Goal: Complete application form

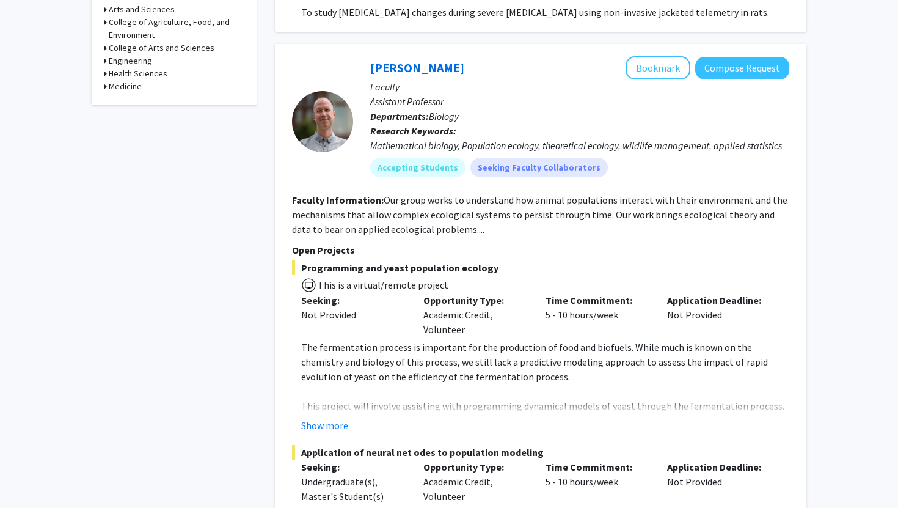
scroll to position [475, 0]
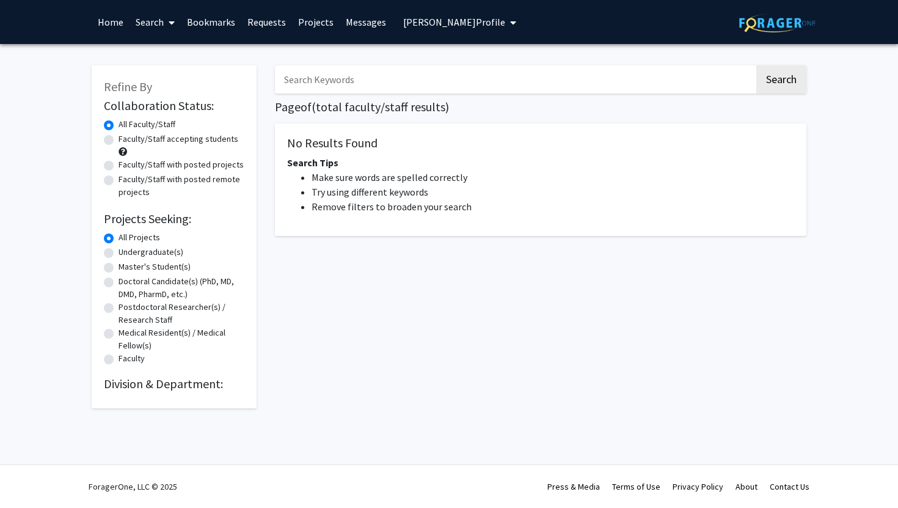
radio input "false"
radio input "true"
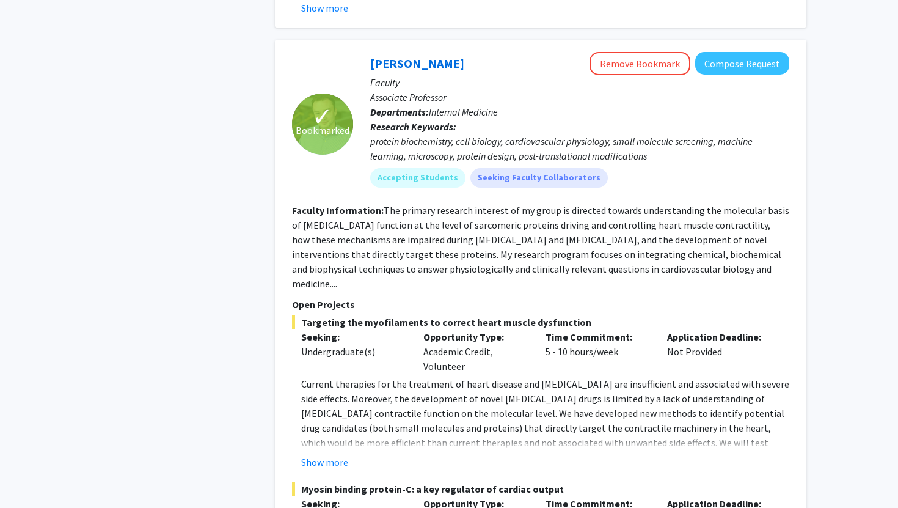
scroll to position [1674, 0]
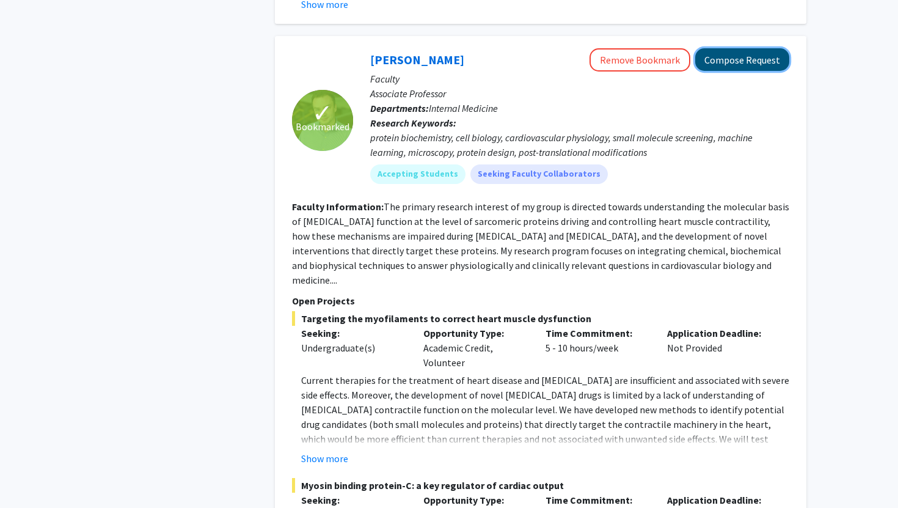
click at [761, 51] on button "Compose Request" at bounding box center [742, 59] width 94 height 23
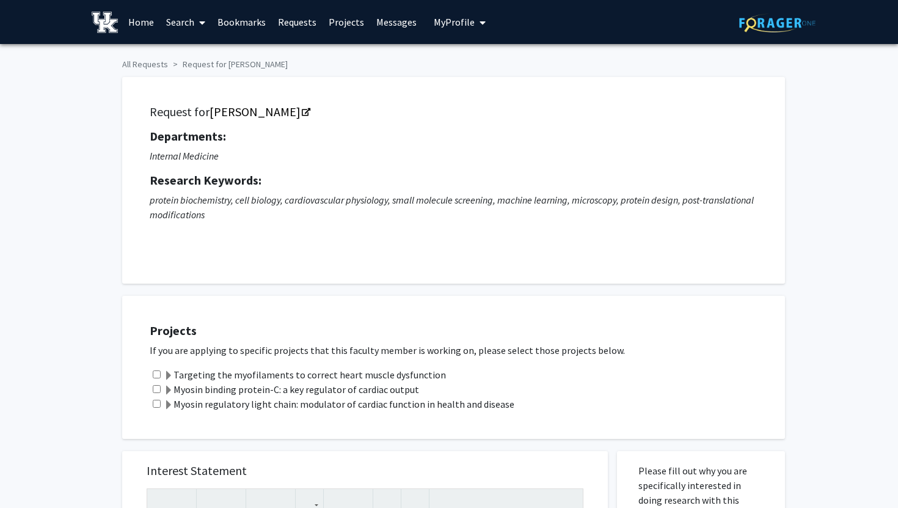
click at [390, 1] on link "Messages" at bounding box center [396, 22] width 53 height 43
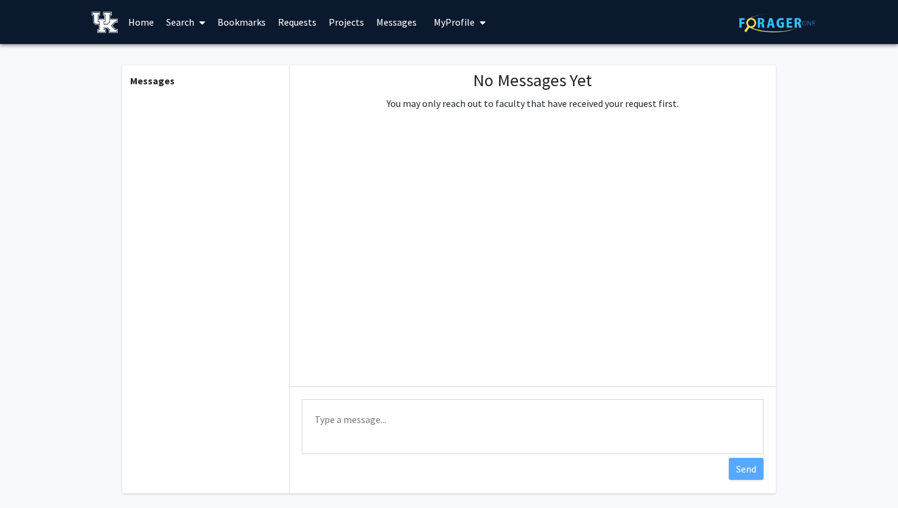
scroll to position [1, 0]
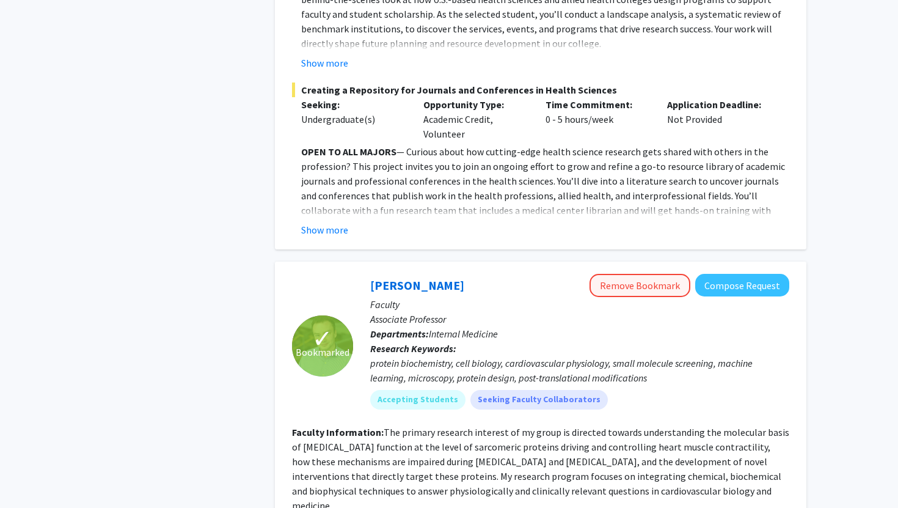
scroll to position [1490, 0]
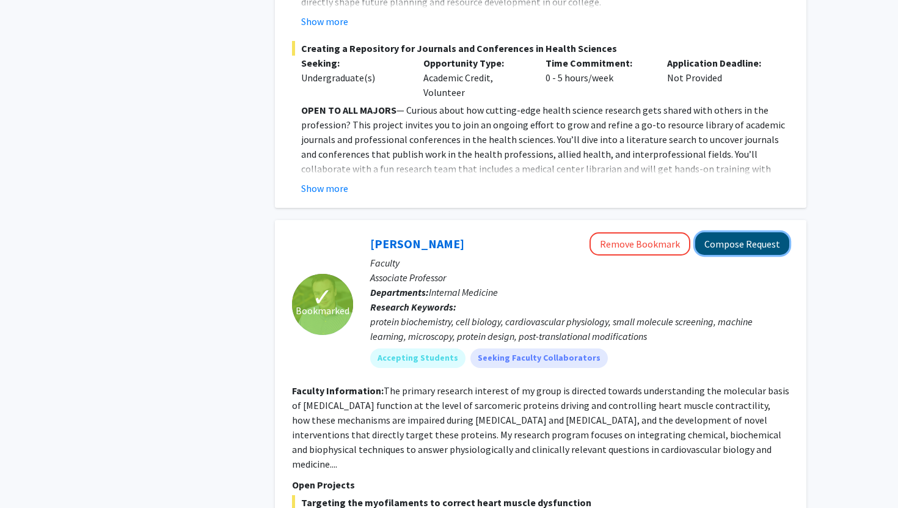
click at [743, 232] on button "Compose Request" at bounding box center [742, 243] width 94 height 23
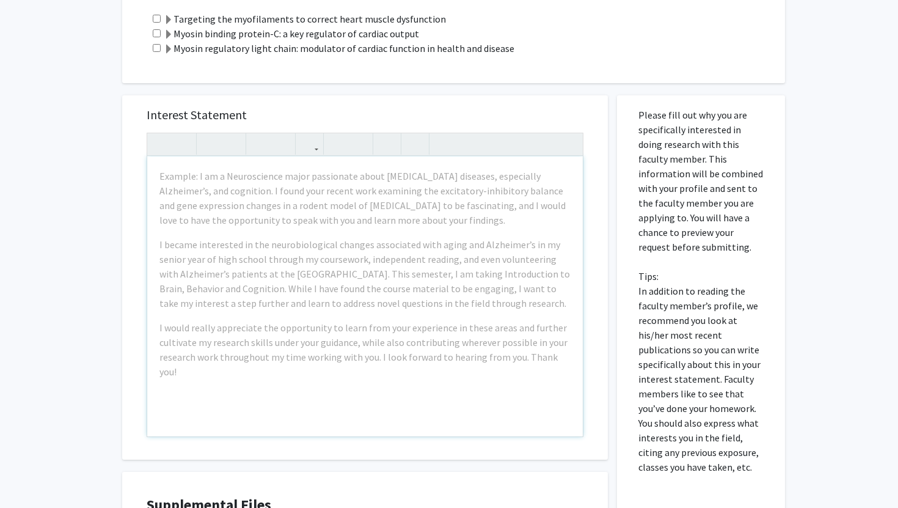
scroll to position [357, 0]
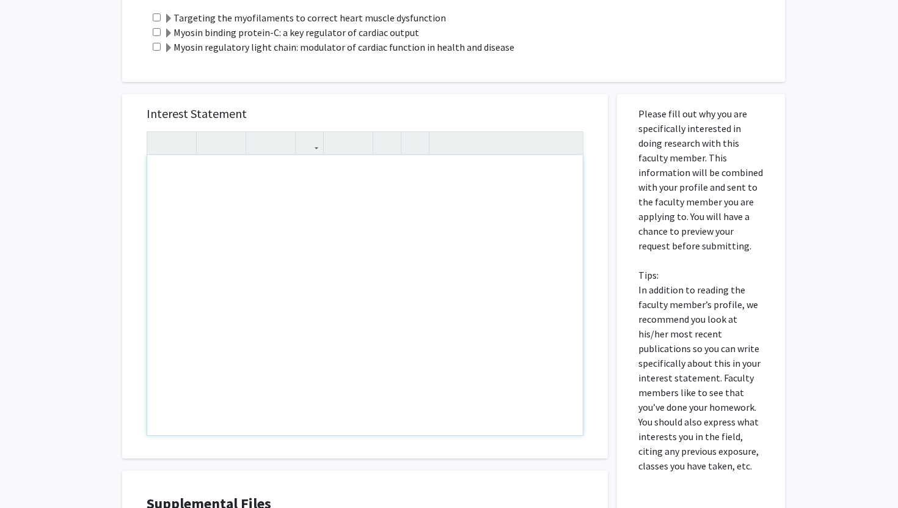
click at [142, 168] on div "Interest Statement Insert link Remove link" at bounding box center [364, 276] width 461 height 364
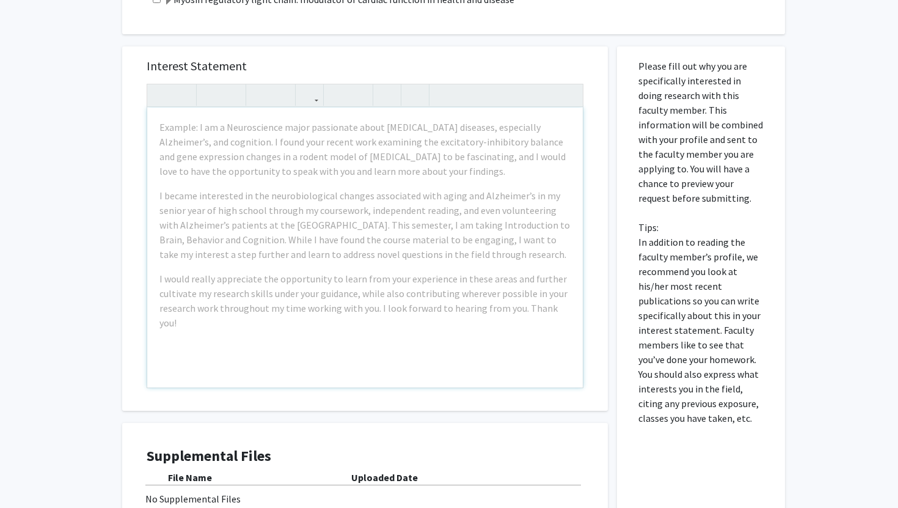
scroll to position [406, 0]
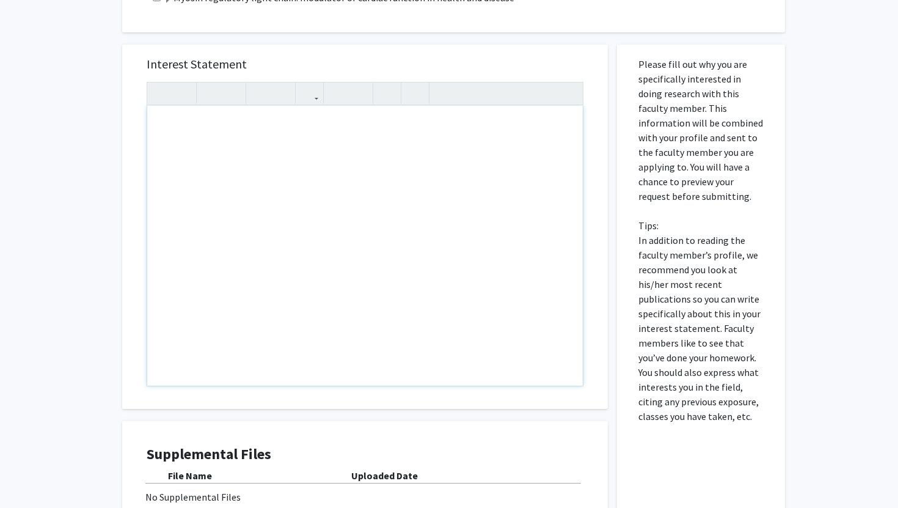
click at [298, 158] on div "Note to users with screen readers: Please press Alt+0 or Option+0 to deactivate…" at bounding box center [365, 246] width 436 height 280
paste div "Note to users with screen readers: Please press Alt+0 or Option+0 to deactivate…"
type textarea "<p>Hello, my name is [PERSON_NAME], and I am a current sophomore majoring in Bi…"
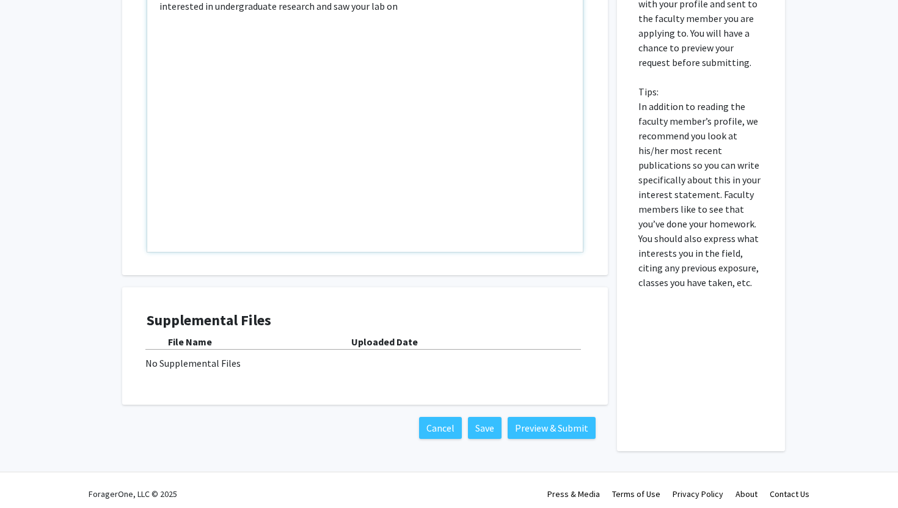
scroll to position [547, 0]
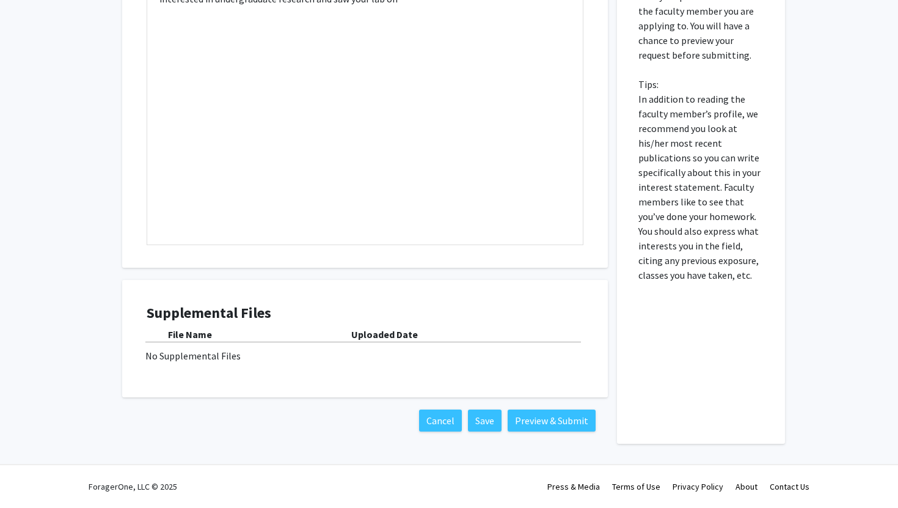
click at [192, 354] on div "No Supplemental Files" at bounding box center [364, 355] width 439 height 15
click at [236, 358] on div "No Supplemental Files" at bounding box center [364, 355] width 439 height 15
click at [273, 355] on div "No Supplemental Files" at bounding box center [364, 355] width 439 height 15
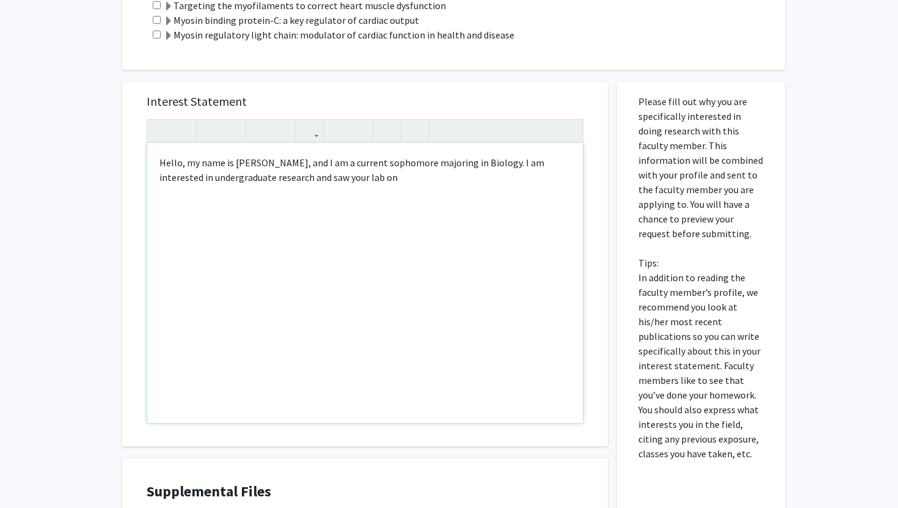
scroll to position [366, 0]
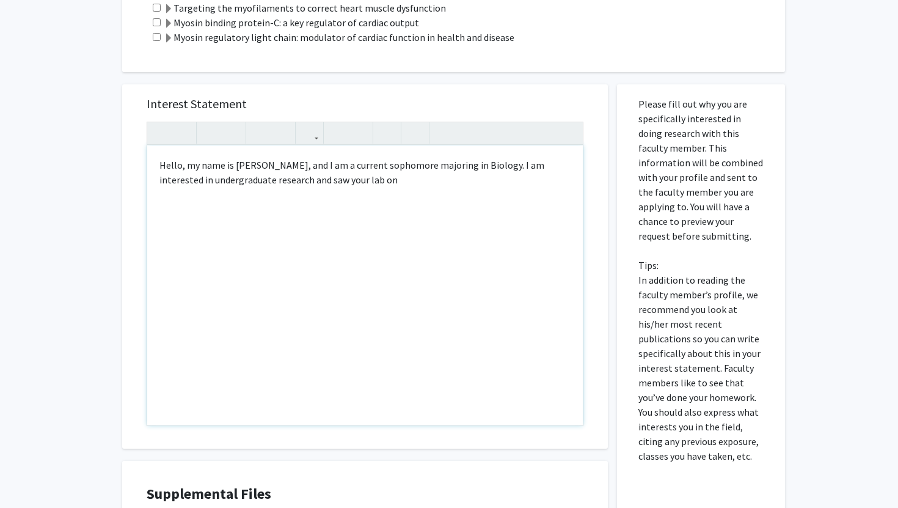
click at [355, 180] on p "Hello, my name is [PERSON_NAME], and I am a current sophomore majoring in Biolo…" at bounding box center [364, 172] width 411 height 29
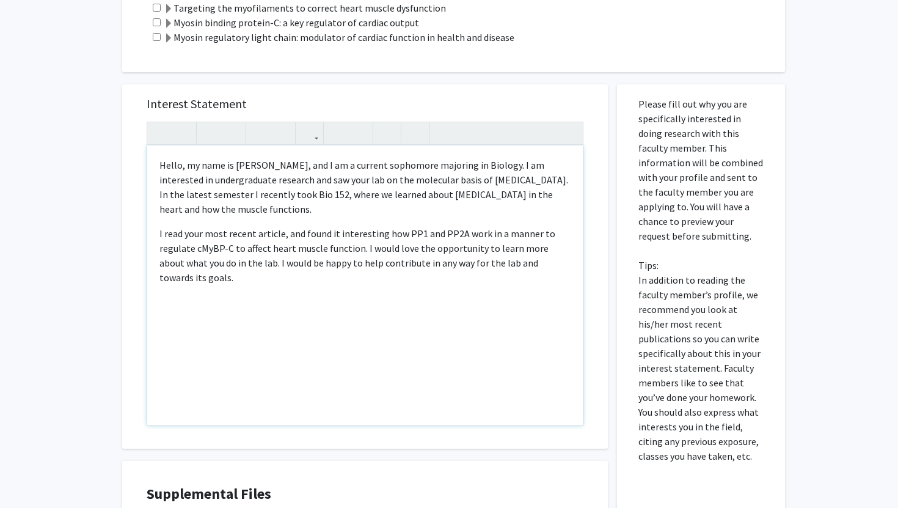
click at [426, 264] on p "I read your most recent article, and found it interesting how PP1 and PP2A work…" at bounding box center [364, 255] width 411 height 59
click at [427, 264] on p "I read your most recent article, and found it interesting how PP1 and PP2A work…" at bounding box center [364, 255] width 411 height 59
click at [421, 280] on p "I read your most recent article, and found it interesting how PP1 and PP2A work…" at bounding box center [364, 255] width 411 height 59
drag, startPoint x: 489, startPoint y: 265, endPoint x: 503, endPoint y: 264, distance: 13.5
click at [503, 264] on p "I read your most recent article, and found it interesting how PP1 and PP2A work…" at bounding box center [364, 255] width 411 height 59
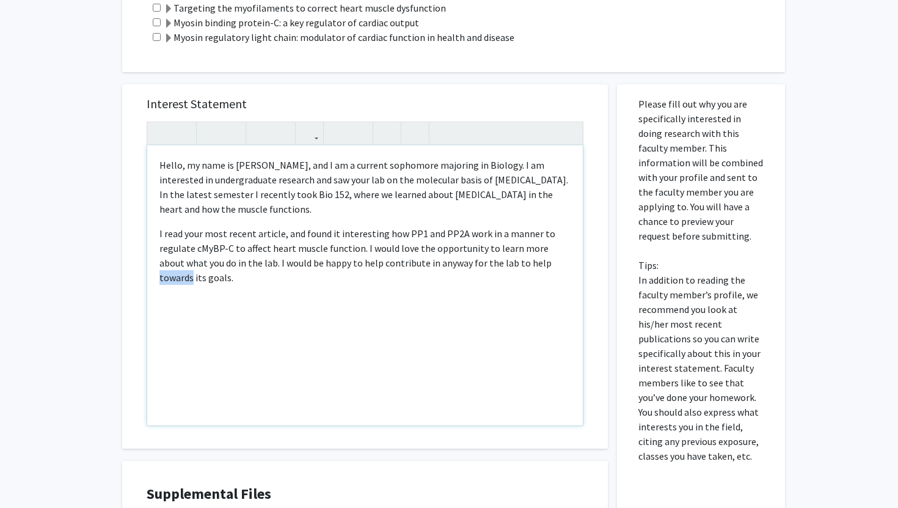
drag, startPoint x: 519, startPoint y: 263, endPoint x: 551, endPoint y: 264, distance: 32.4
click at [551, 264] on p "I read your most recent article, and found it interesting how PP1 and PP2A work…" at bounding box center [364, 255] width 411 height 59
click at [498, 296] on div "Hello, my name is [PERSON_NAME], and I am a current sophomore majoring in Biolo…" at bounding box center [365, 285] width 436 height 280
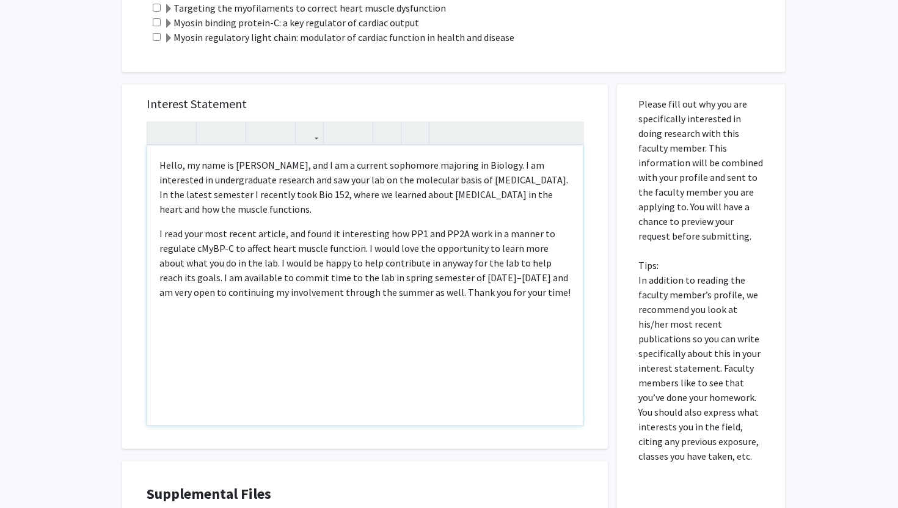
type textarea "<p>Hello, my name is [PERSON_NAME], and I am a current sophomore majoring in Bi…"
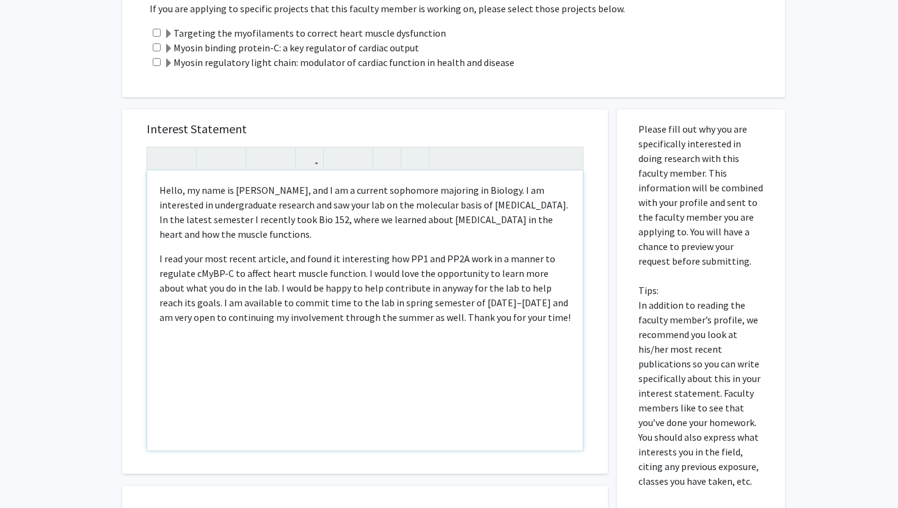
scroll to position [547, 0]
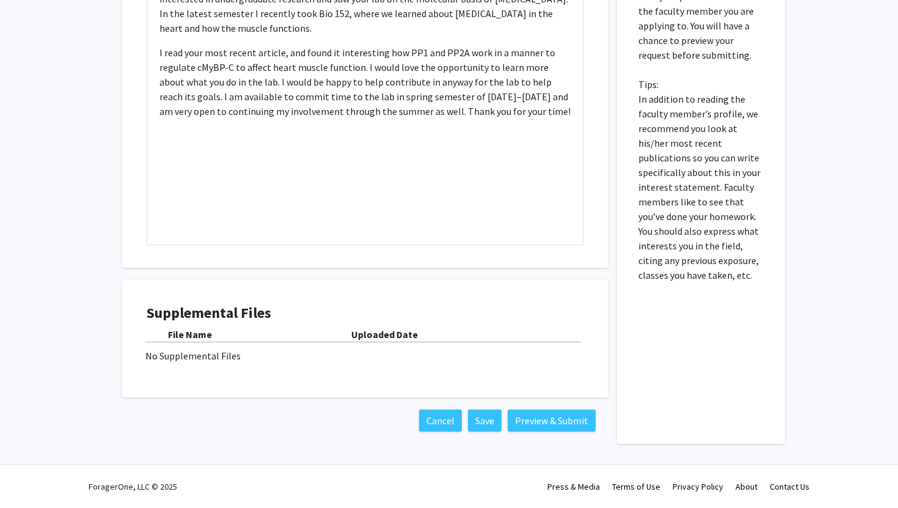
click at [299, 368] on div "Supplemental Files File Name Uploaded Date No Supplemental Files" at bounding box center [365, 338] width 437 height 68
click at [572, 426] on button "Preview & Submit" at bounding box center [552, 420] width 88 height 22
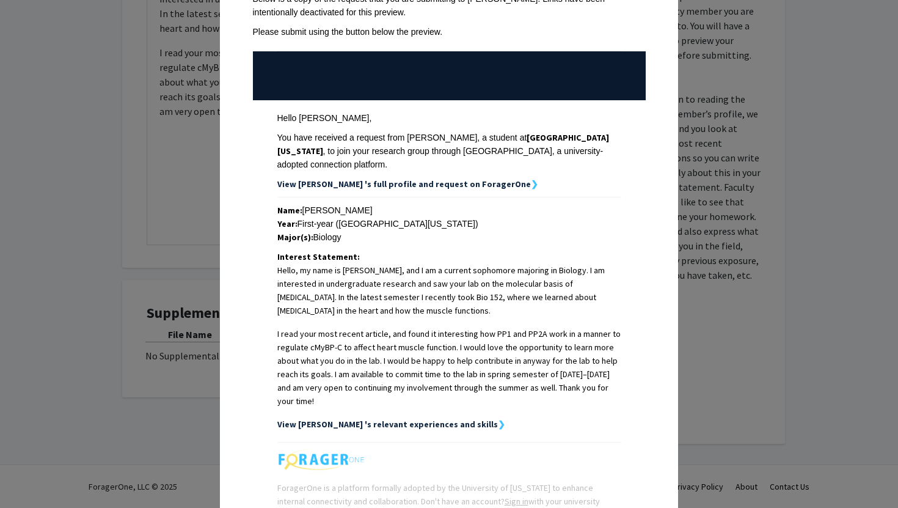
scroll to position [0, 0]
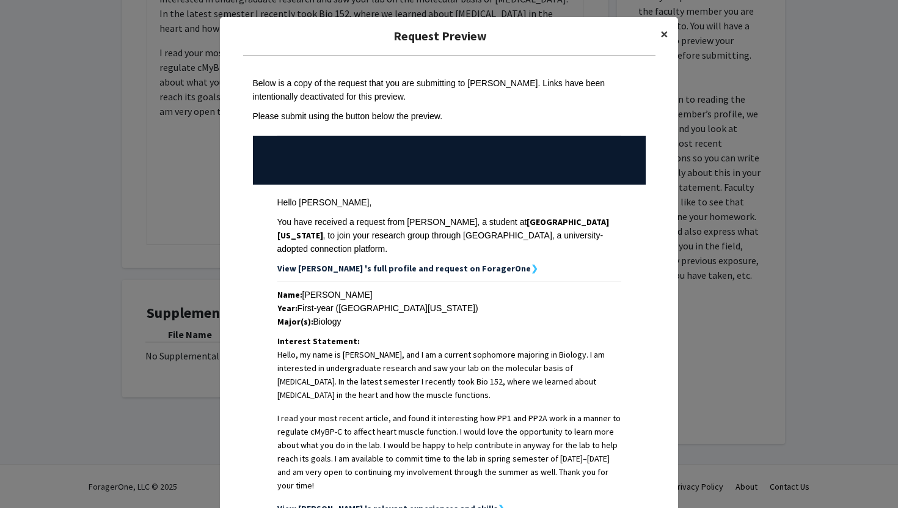
click at [665, 32] on span "×" at bounding box center [664, 33] width 8 height 19
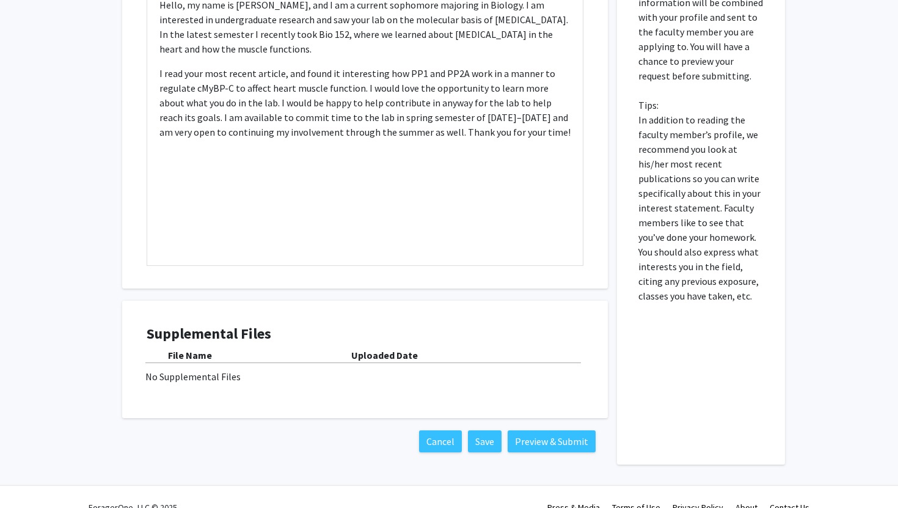
scroll to position [547, 0]
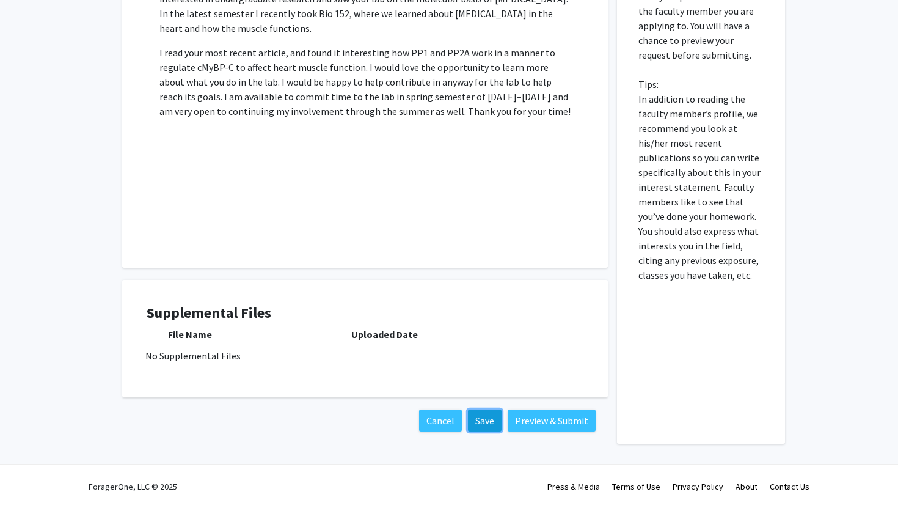
click at [487, 423] on button "Save" at bounding box center [485, 420] width 34 height 22
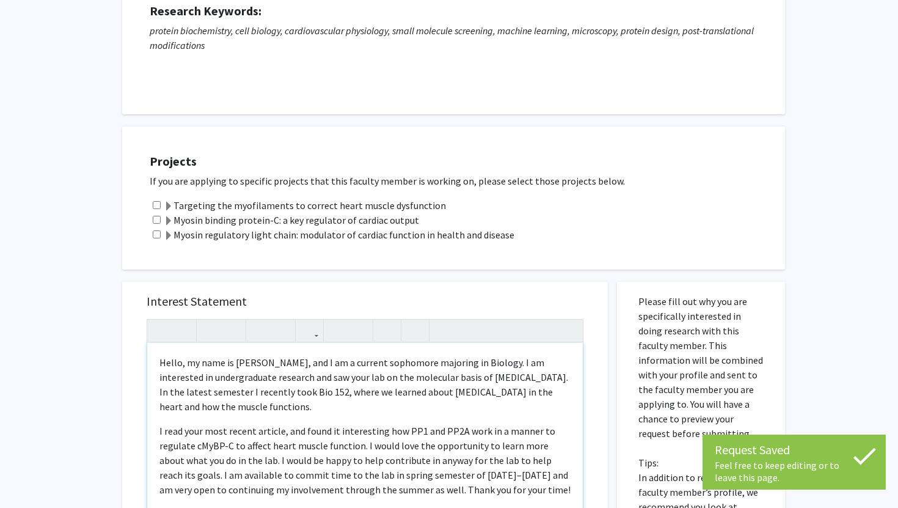
scroll to position [0, 0]
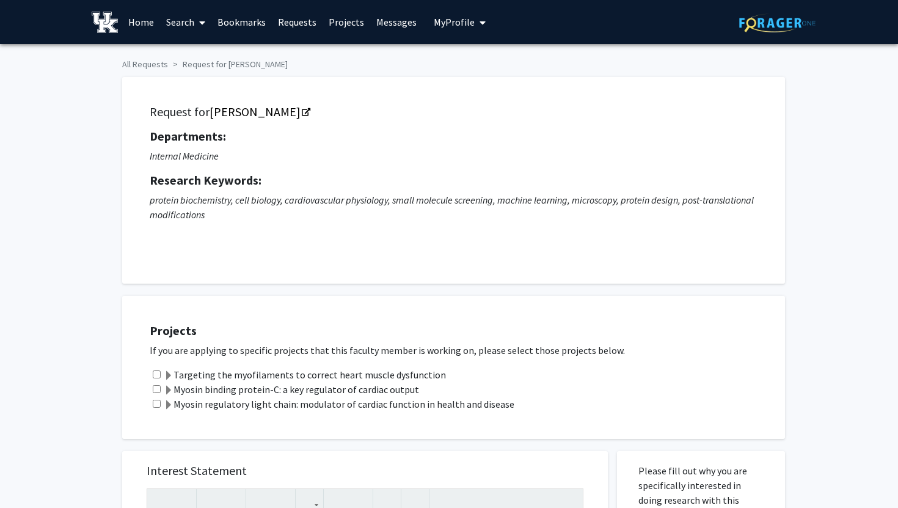
click at [451, 20] on span "My Profile" at bounding box center [454, 22] width 41 height 12
click at [459, 96] on link "Account Settings" at bounding box center [497, 94] width 110 height 15
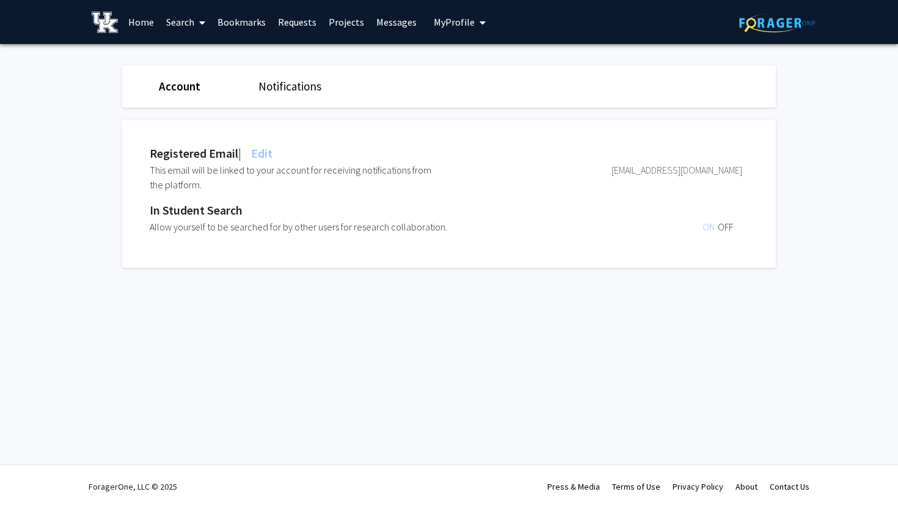
click at [135, 17] on link "Home" at bounding box center [141, 22] width 38 height 43
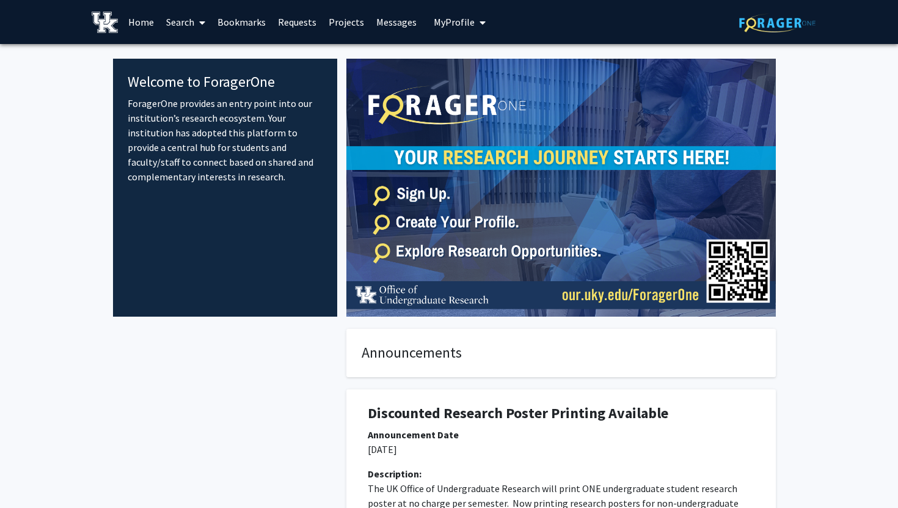
click at [445, 15] on button "My Profile" at bounding box center [459, 22] width 59 height 44
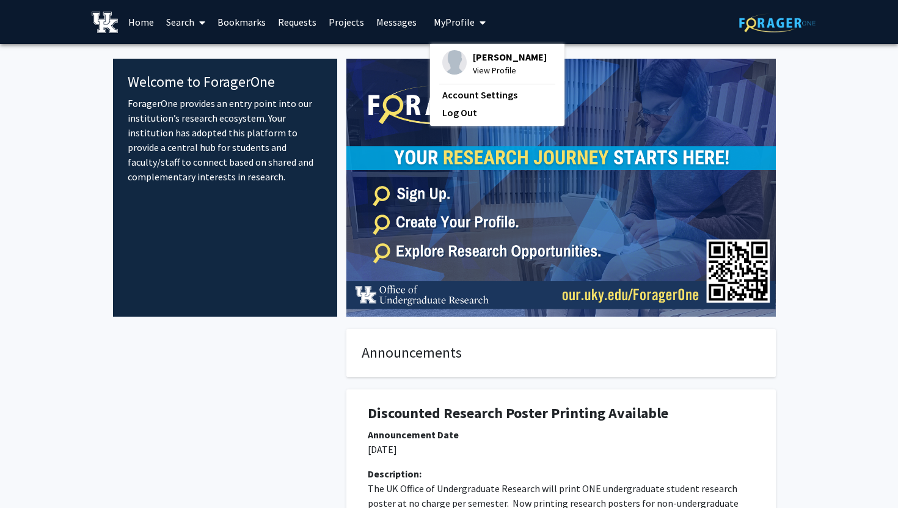
click at [464, 56] on div "[PERSON_NAME] View Profile" at bounding box center [494, 63] width 104 height 27
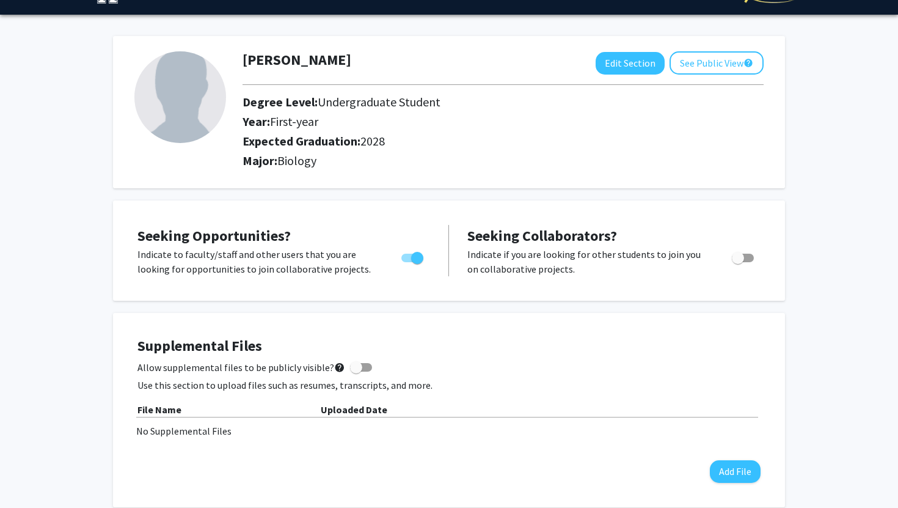
scroll to position [32, 0]
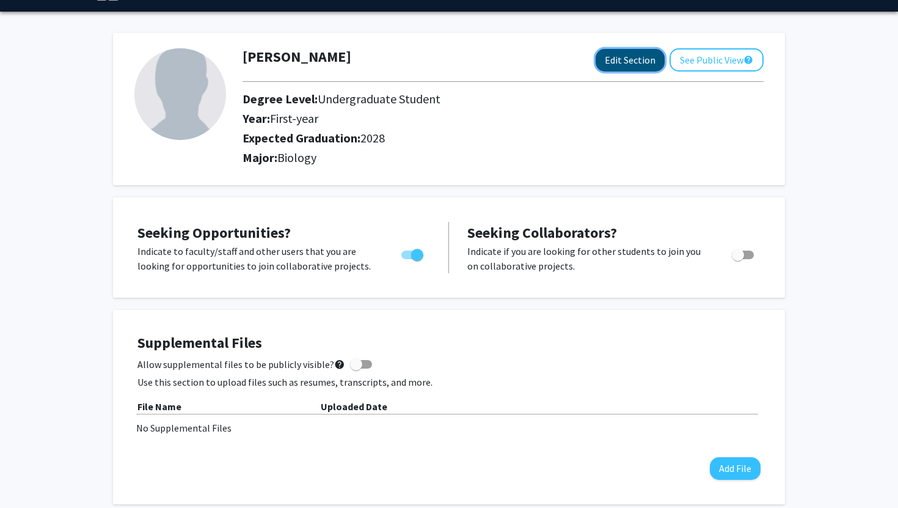
click at [621, 67] on button "Edit Section" at bounding box center [630, 60] width 69 height 23
select select "first-year"
select select "2028"
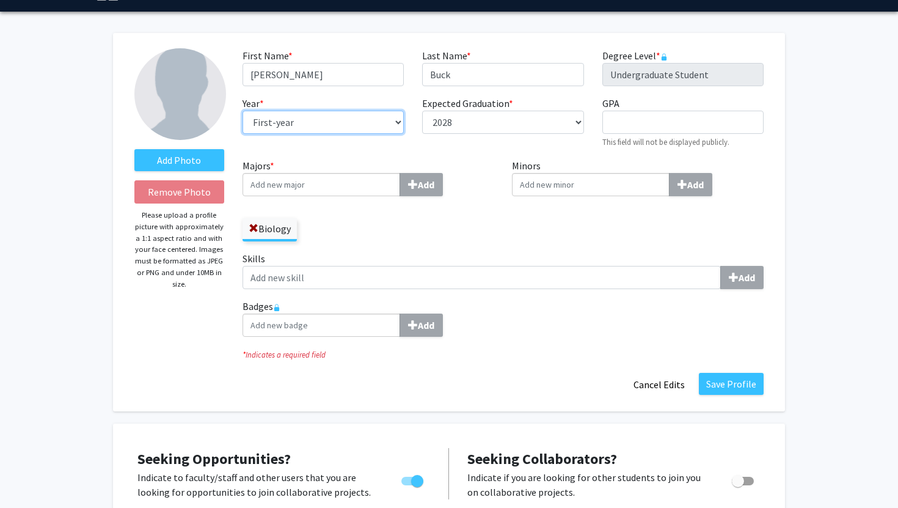
click at [329, 122] on select "--- First-year Sophomore Junior Senior Postbaccalaureate Certificate" at bounding box center [322, 122] width 161 height 23
select select "sophomore"
click at [242, 111] on select "--- First-year Sophomore Junior Senior Postbaccalaureate Certificate" at bounding box center [322, 122] width 161 height 23
click at [423, 164] on label "Majors * Add" at bounding box center [368, 177] width 252 height 38
click at [400, 173] on input "Majors * Add" at bounding box center [321, 184] width 158 height 23
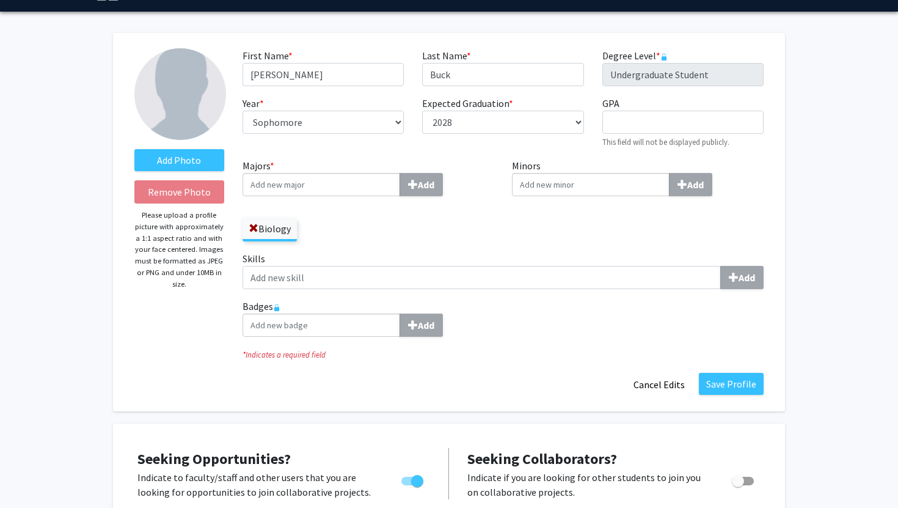
click at [371, 189] on input "Majors * Add" at bounding box center [321, 184] width 158 height 23
click at [381, 170] on label "Majors * Add" at bounding box center [368, 177] width 252 height 38
click at [381, 173] on input "Majors * Add" at bounding box center [321, 184] width 158 height 23
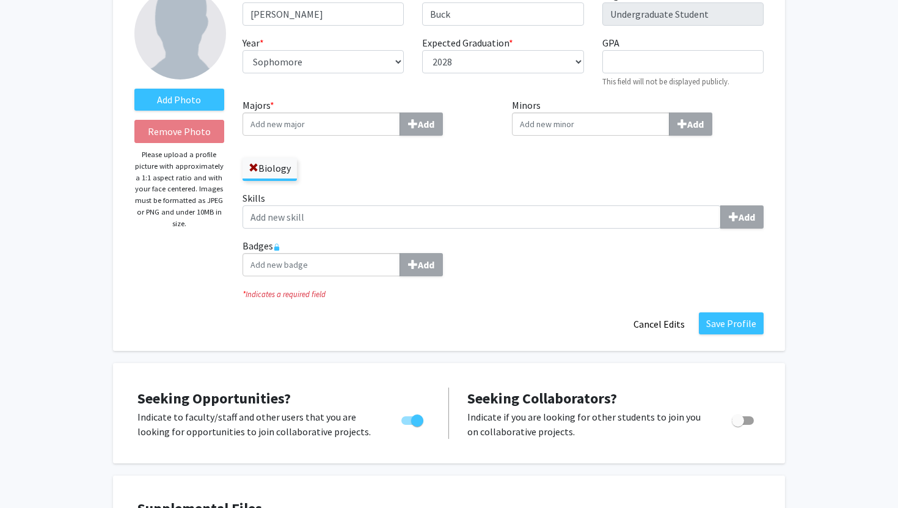
scroll to position [0, 0]
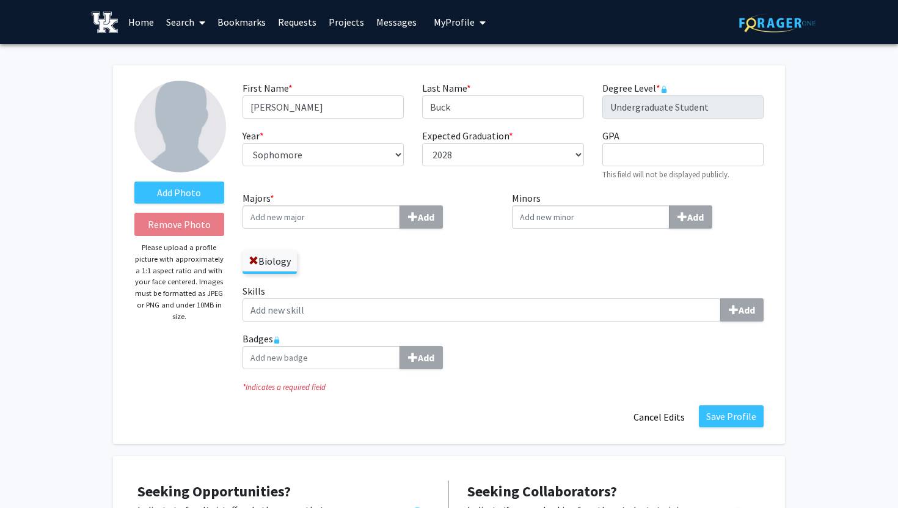
click at [238, 20] on link "Bookmarks" at bounding box center [241, 22] width 60 height 43
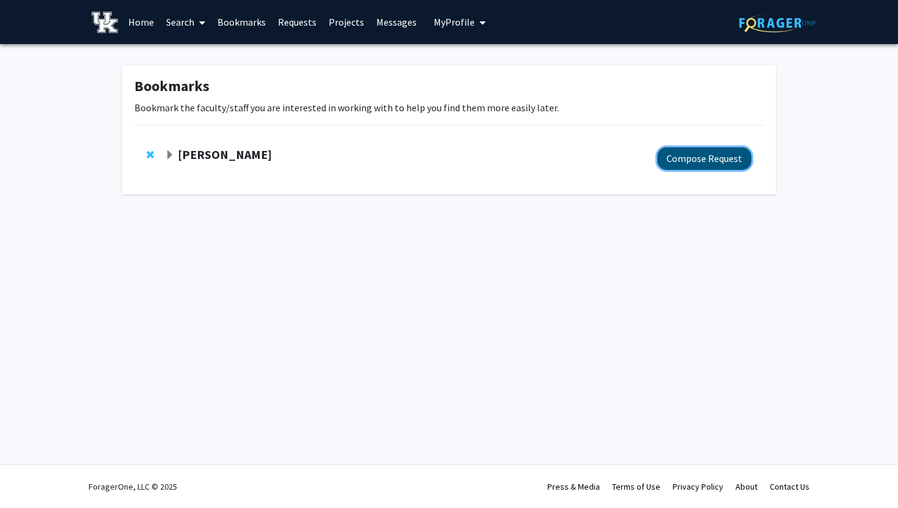
click at [730, 151] on button "Compose Request" at bounding box center [704, 158] width 94 height 23
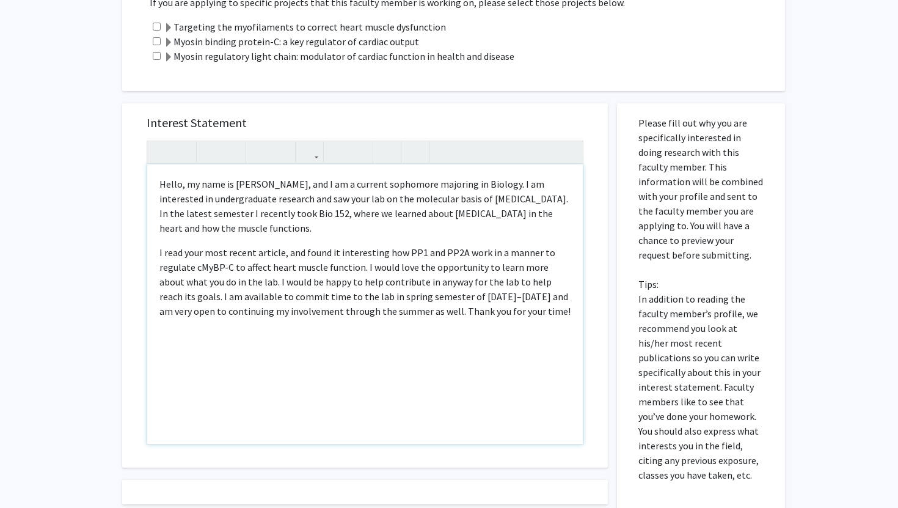
scroll to position [454, 0]
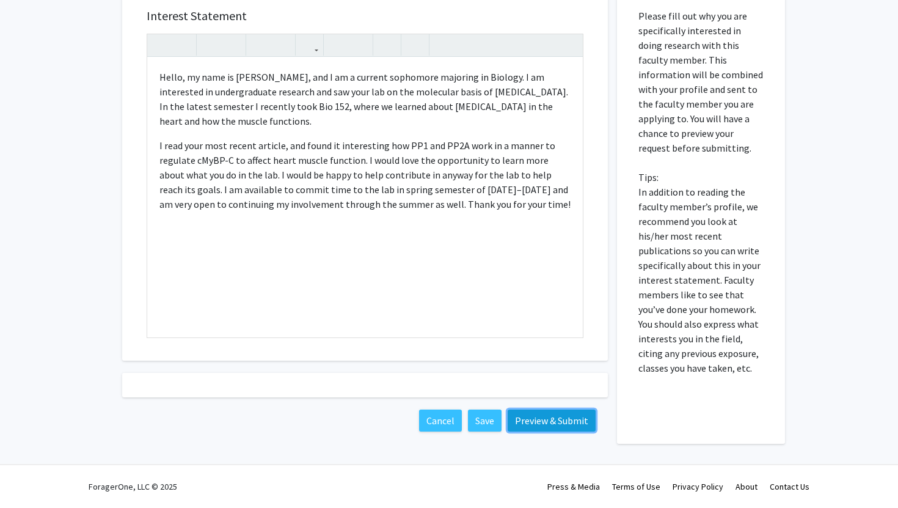
click at [561, 411] on button "Preview & Submit" at bounding box center [552, 420] width 88 height 22
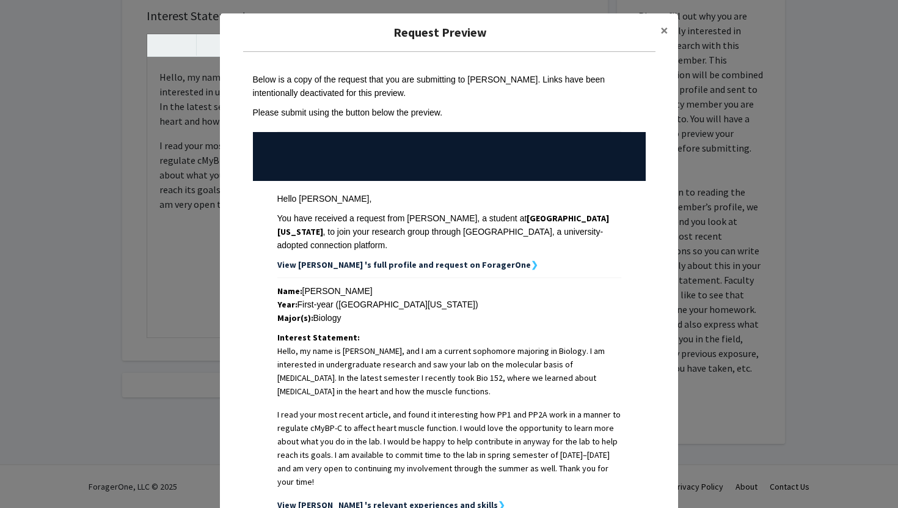
scroll to position [0, 0]
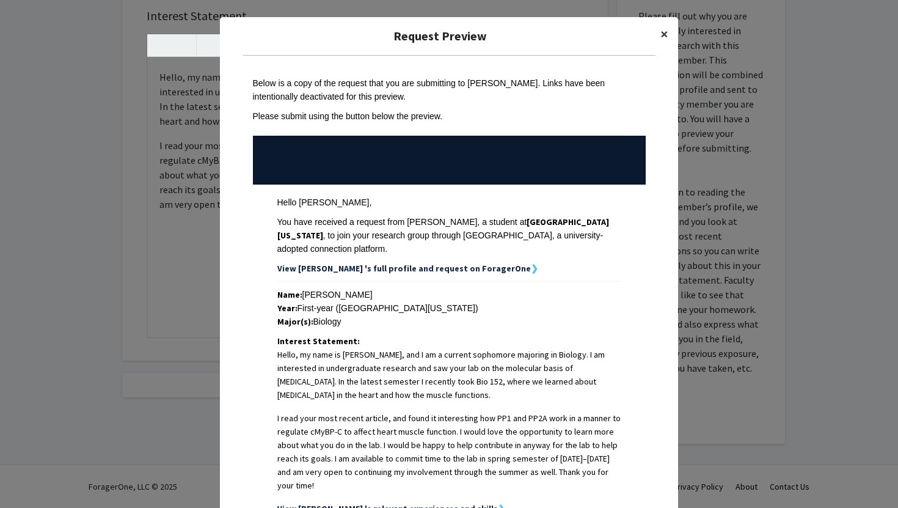
click at [672, 25] on button "×" at bounding box center [664, 34] width 27 height 34
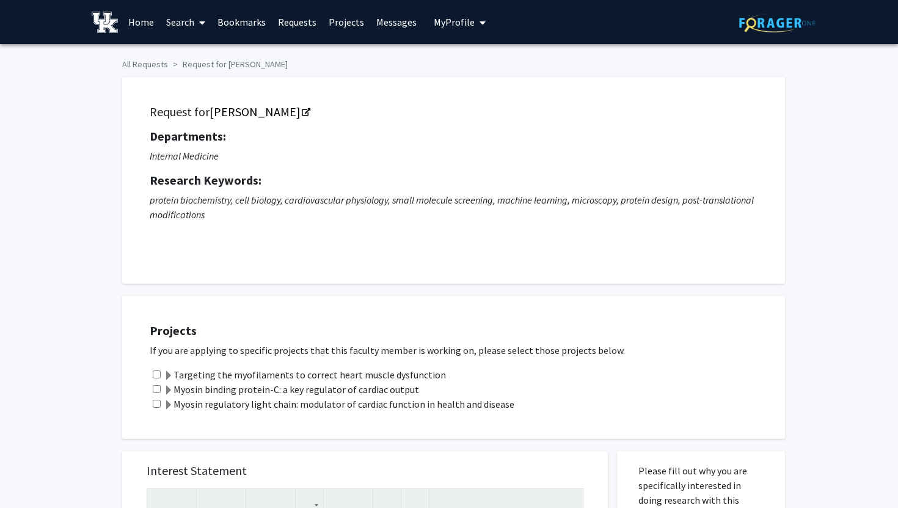
click at [490, 7] on div "Skip navigation Home Search Bookmarks Requests Projects Messages My Profile [PE…" at bounding box center [448, 22] width 733 height 44
click at [482, 25] on button "My Profile" at bounding box center [459, 22] width 59 height 44
click at [483, 64] on span "View Profile" at bounding box center [510, 70] width 74 height 13
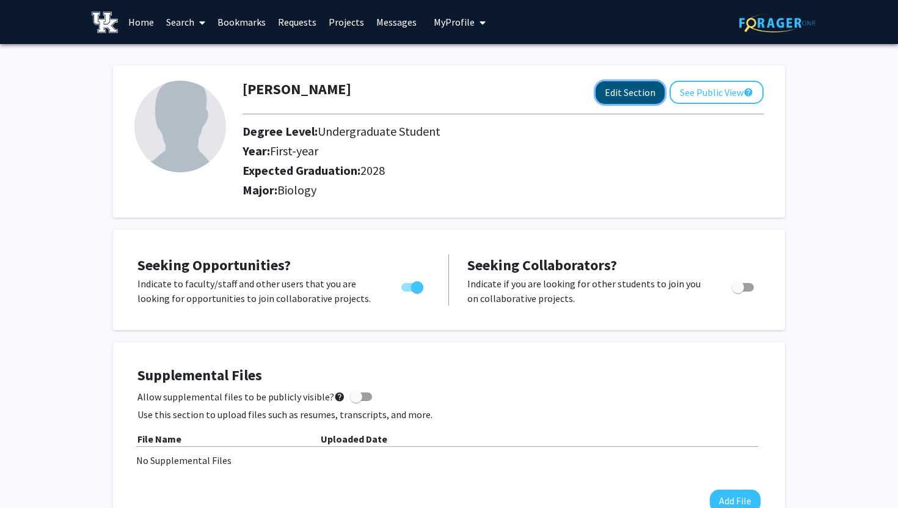
click at [612, 93] on button "Edit Section" at bounding box center [630, 92] width 69 height 23
select select "first-year"
select select "2028"
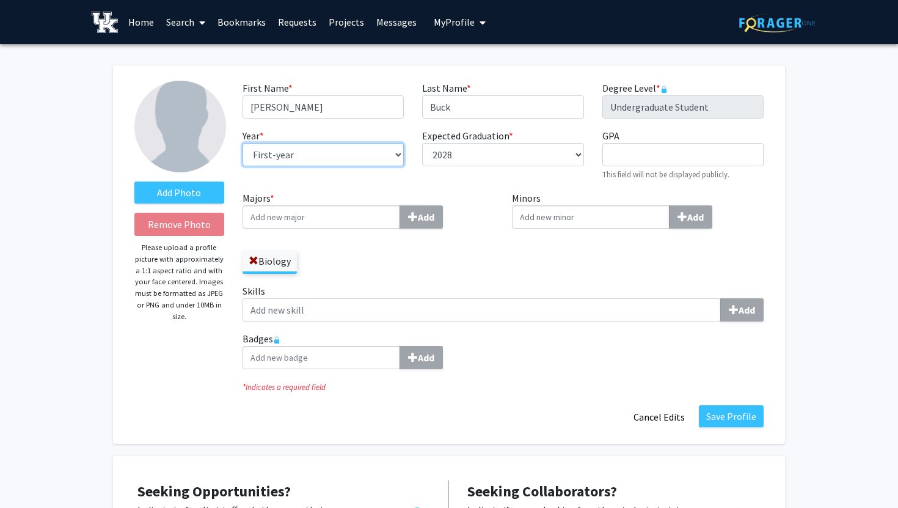
click at [371, 155] on select "--- First-year Sophomore Junior Senior Postbaccalaureate Certificate" at bounding box center [322, 154] width 161 height 23
select select "sophomore"
click at [242, 143] on select "--- First-year Sophomore Junior Senior Postbaccalaureate Certificate" at bounding box center [322, 154] width 161 height 23
click at [746, 410] on button "Save Profile" at bounding box center [731, 416] width 65 height 22
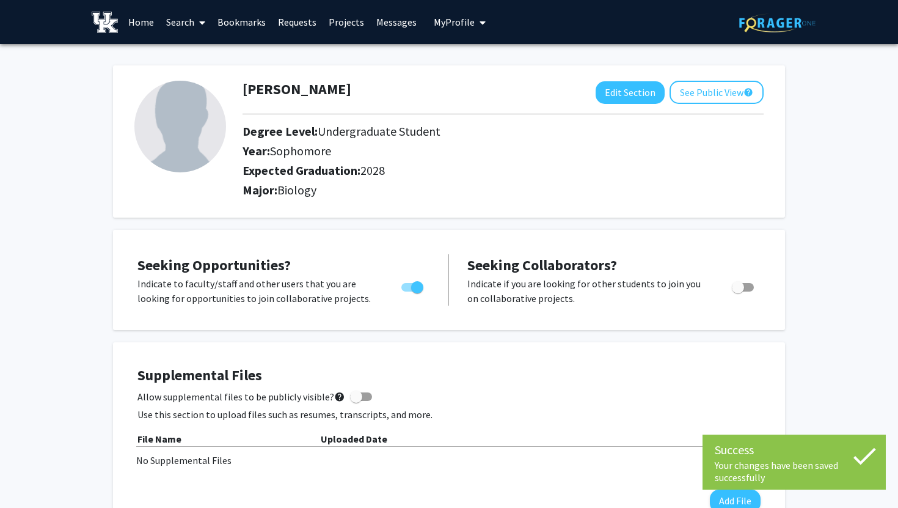
click at [236, 24] on link "Bookmarks" at bounding box center [241, 22] width 60 height 43
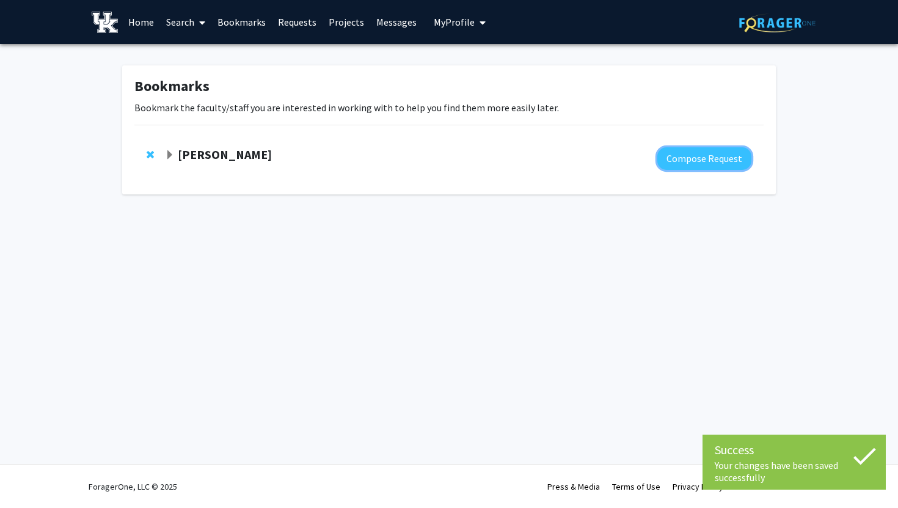
click at [727, 163] on button "Compose Request" at bounding box center [704, 158] width 94 height 23
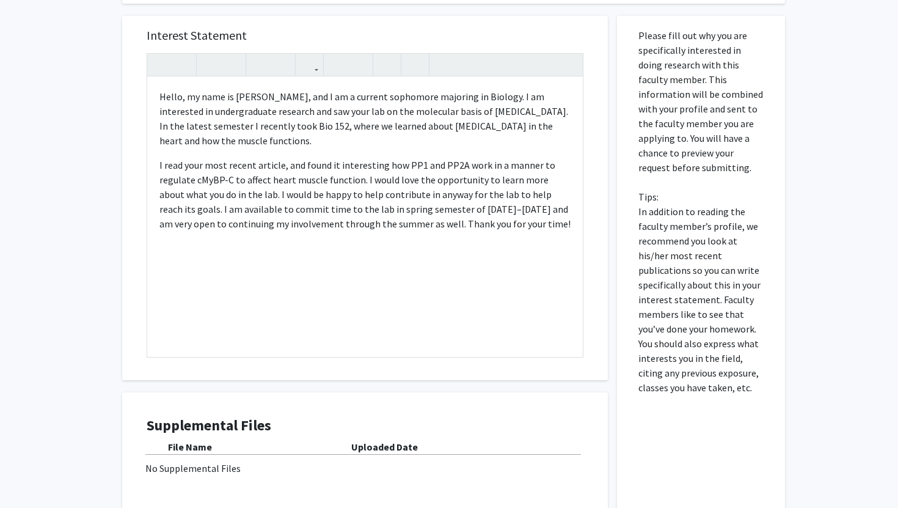
scroll to position [547, 0]
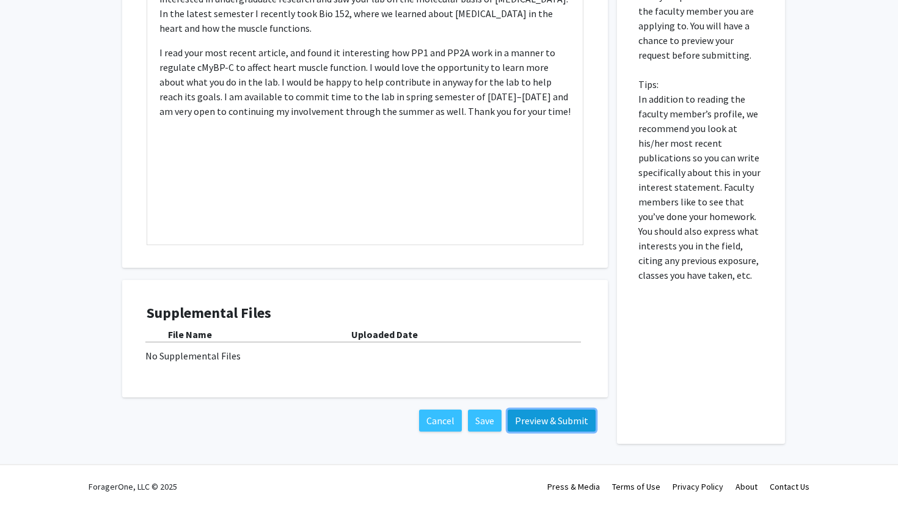
click at [567, 427] on button "Preview & Submit" at bounding box center [552, 420] width 88 height 22
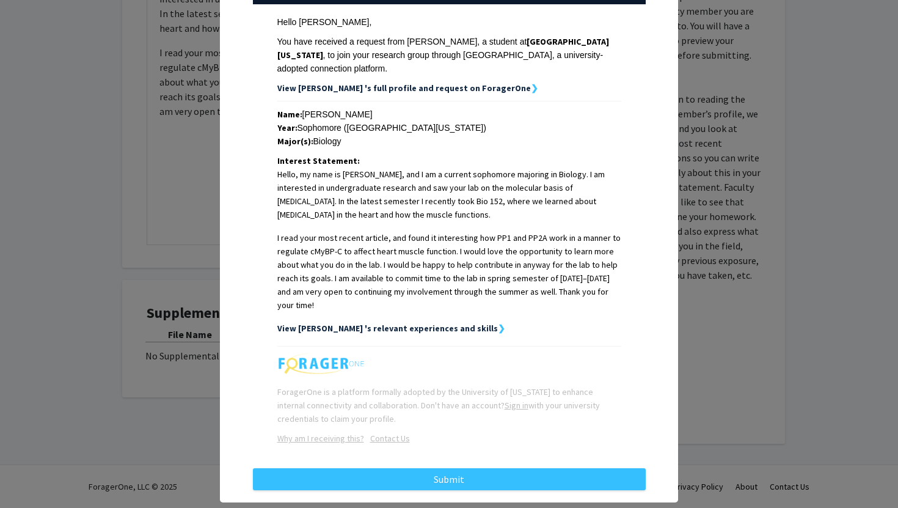
scroll to position [180, 0]
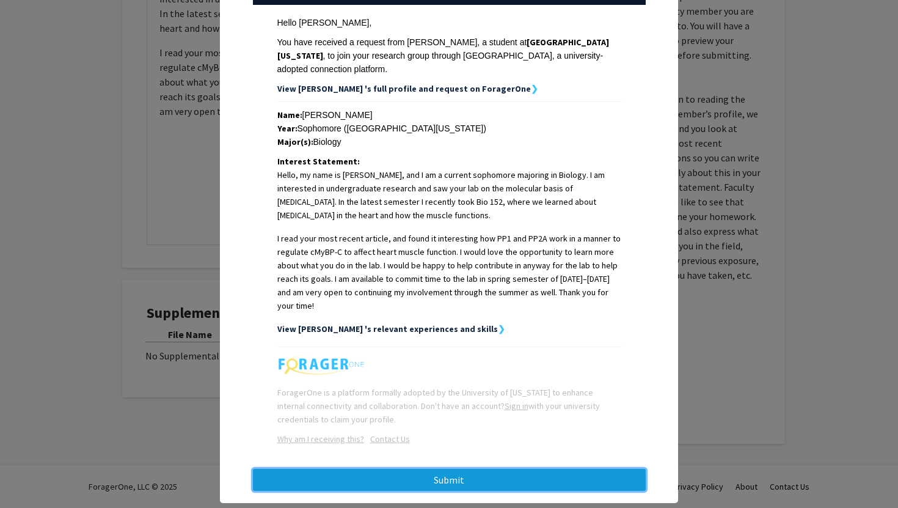
click at [477, 468] on button "Submit" at bounding box center [449, 479] width 393 height 22
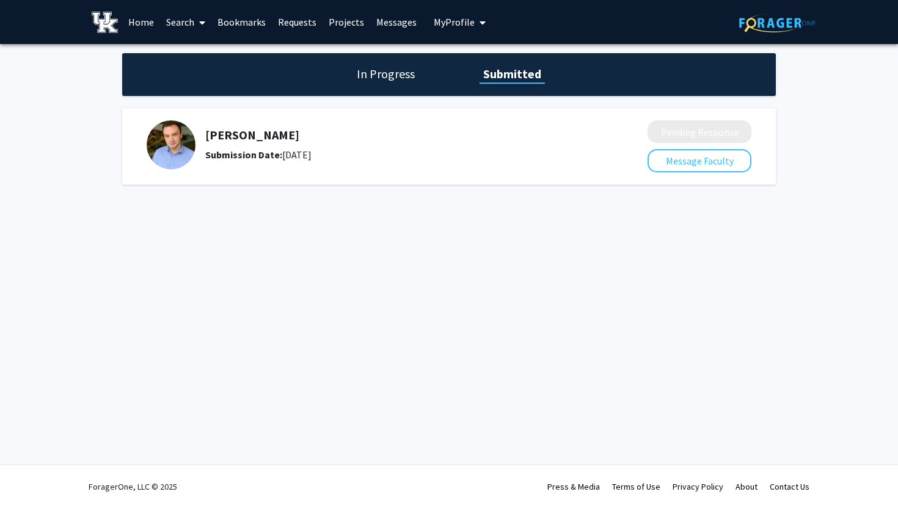
click at [357, 78] on h1 "In Progress" at bounding box center [385, 73] width 65 height 17
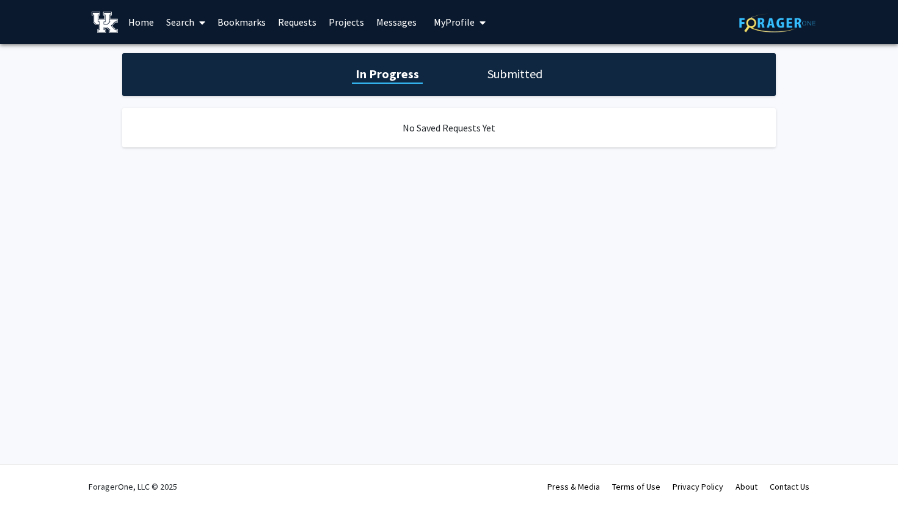
click at [145, 36] on link "Home" at bounding box center [141, 22] width 38 height 43
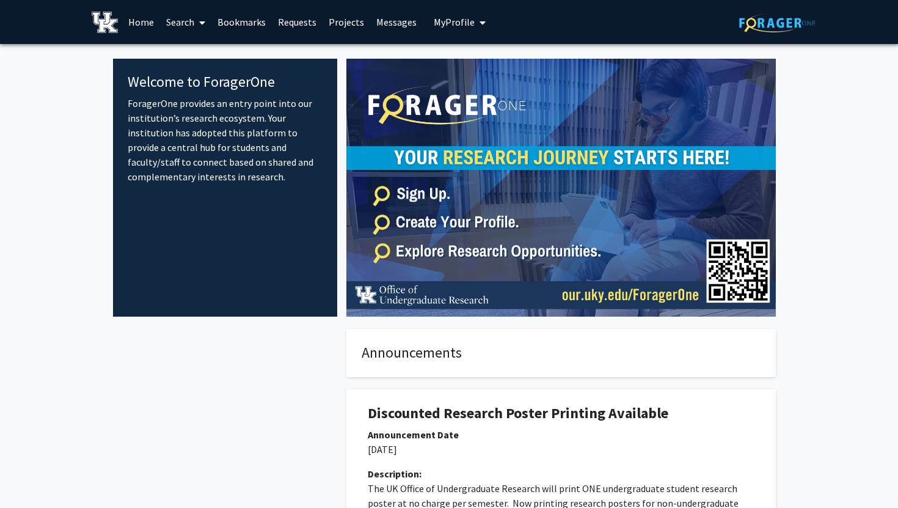
scroll to position [4, 0]
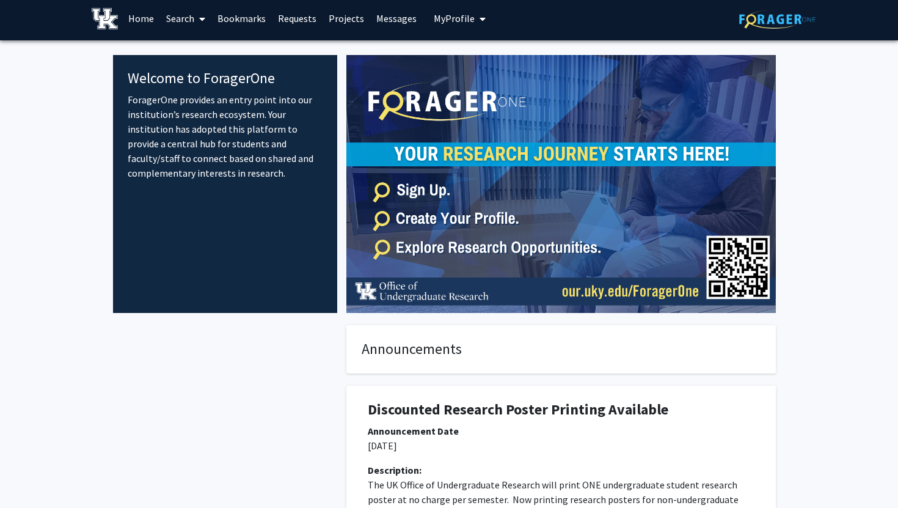
click at [195, 20] on span at bounding box center [199, 19] width 11 height 43
click at [221, 57] on span "Faculty/Staff" at bounding box center [205, 52] width 90 height 24
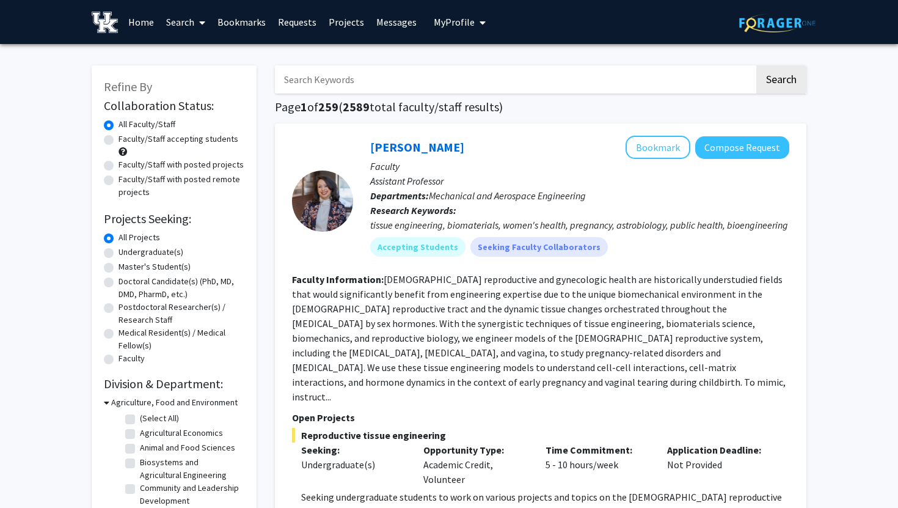
scroll to position [1, 0]
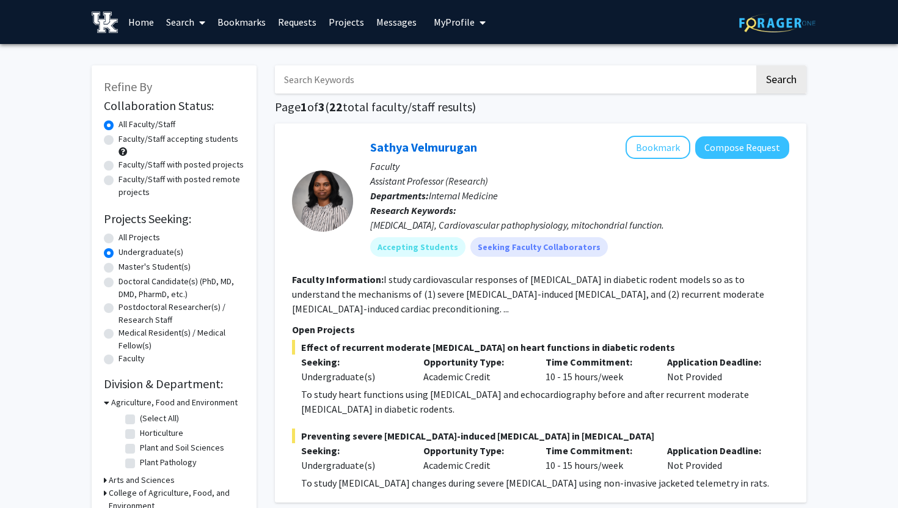
click at [322, 107] on h1 "Page 1 of 3 ( 22 total faculty/staff results)" at bounding box center [540, 107] width 531 height 15
click at [321, 106] on h1 "Page 1 of 3 ( 22 total faculty/staff results)" at bounding box center [540, 107] width 531 height 15
drag, startPoint x: 324, startPoint y: 128, endPoint x: 323, endPoint y: 121, distance: 7.4
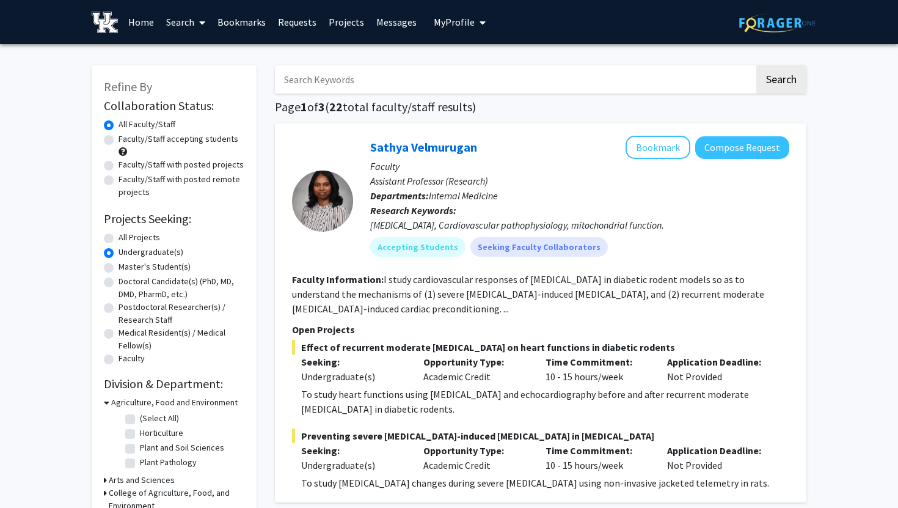
click at [324, 128] on div "Sathya Velmurugan Bookmark Compose Request Faculty Assistant Professor (Researc…" at bounding box center [540, 312] width 531 height 379
click at [323, 112] on span "3" at bounding box center [321, 106] width 7 height 15
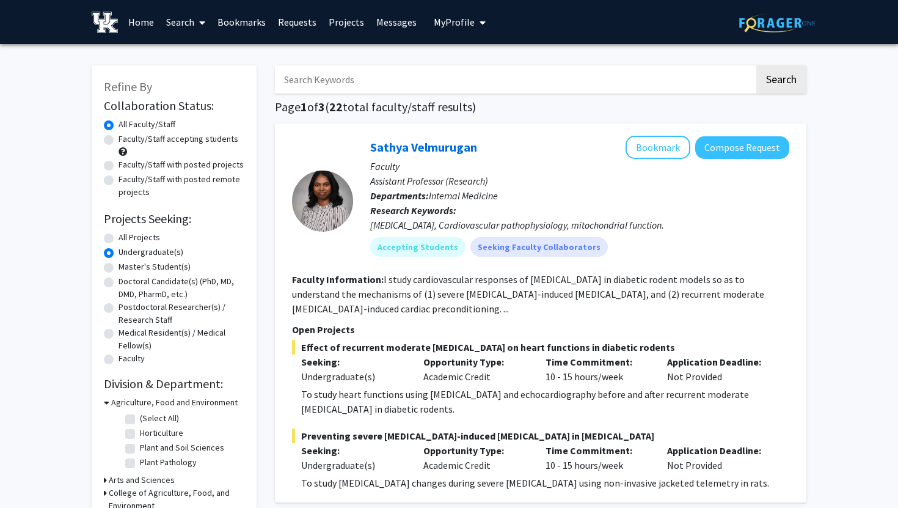
click at [324, 109] on span "3" at bounding box center [321, 106] width 7 height 15
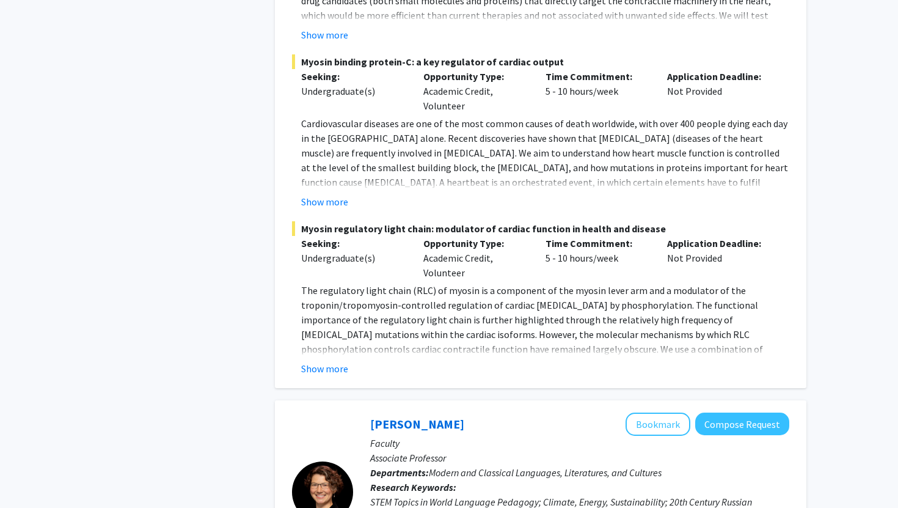
scroll to position [2096, 0]
click at [337, 362] on button "Show more" at bounding box center [324, 369] width 47 height 15
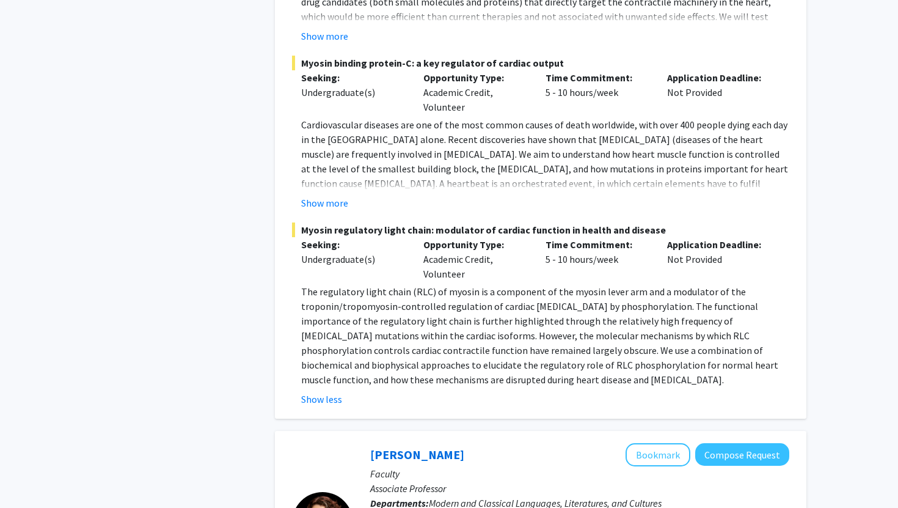
click at [334, 195] on button "Show more" at bounding box center [324, 202] width 47 height 15
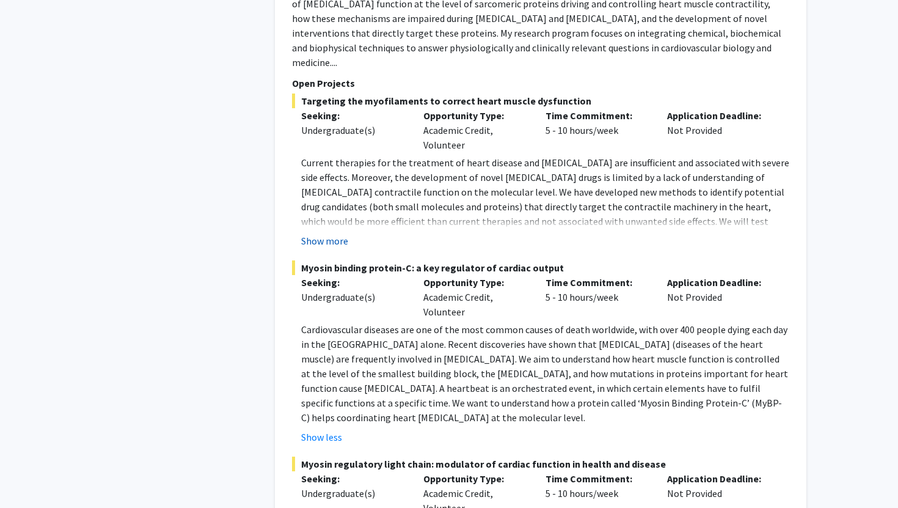
click at [338, 233] on button "Show more" at bounding box center [324, 240] width 47 height 15
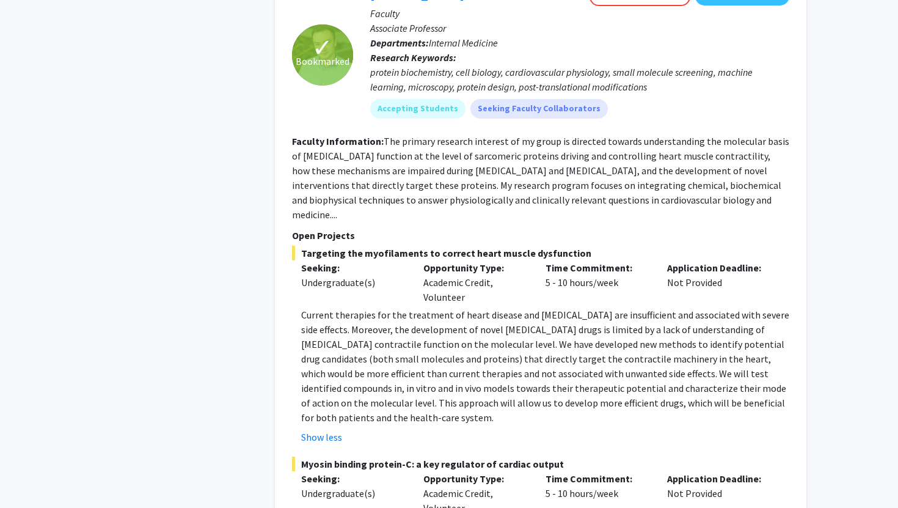
scroll to position [1668, 0]
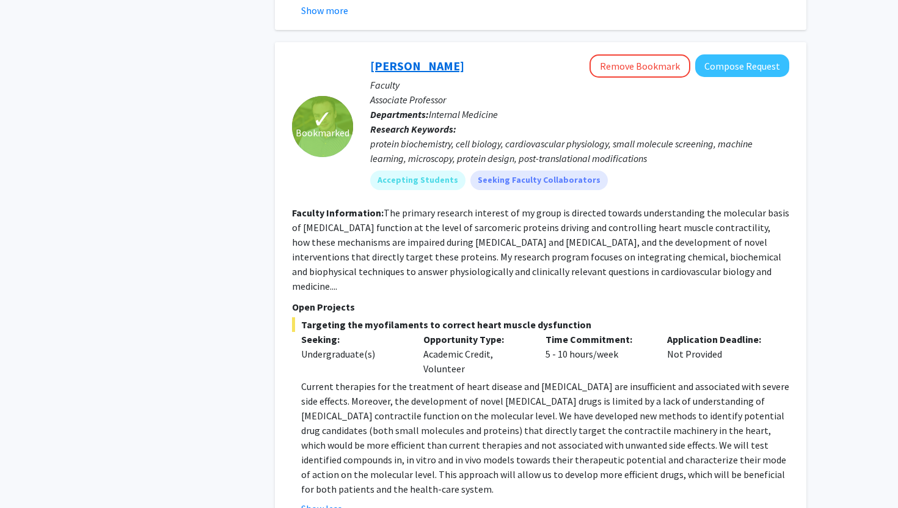
click at [383, 58] on link "[PERSON_NAME]" at bounding box center [417, 65] width 94 height 15
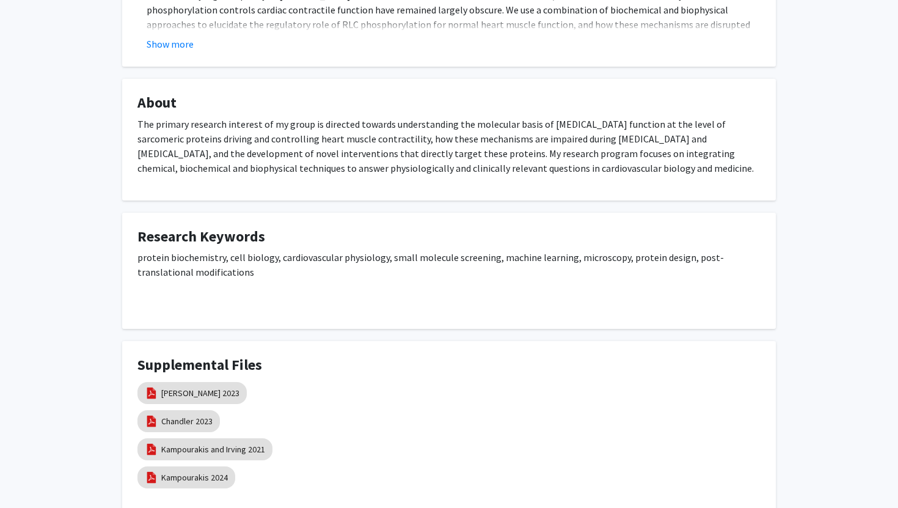
scroll to position [718, 0]
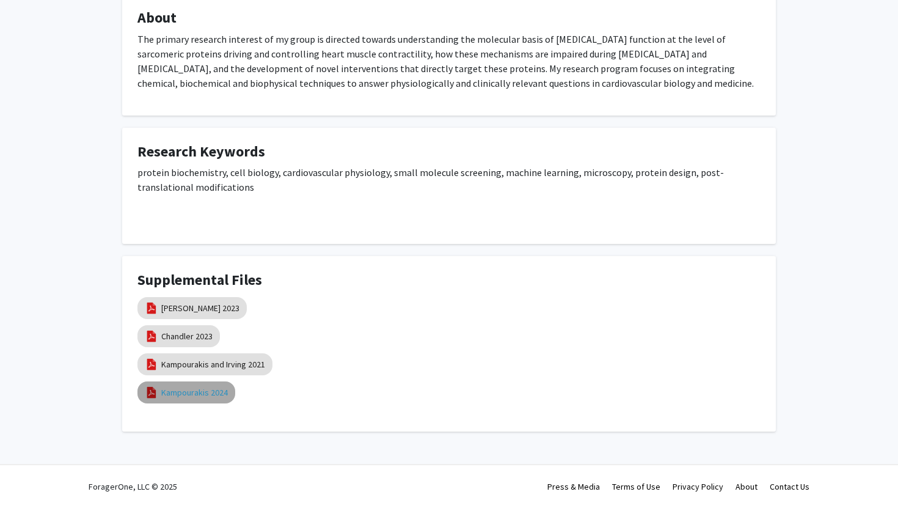
drag, startPoint x: 189, startPoint y: 382, endPoint x: 191, endPoint y: 390, distance: 7.4
click at [190, 385] on mat-chip "Kampourakis 2024" at bounding box center [186, 392] width 98 height 22
click at [192, 389] on link "Kampourakis 2024" at bounding box center [194, 392] width 67 height 13
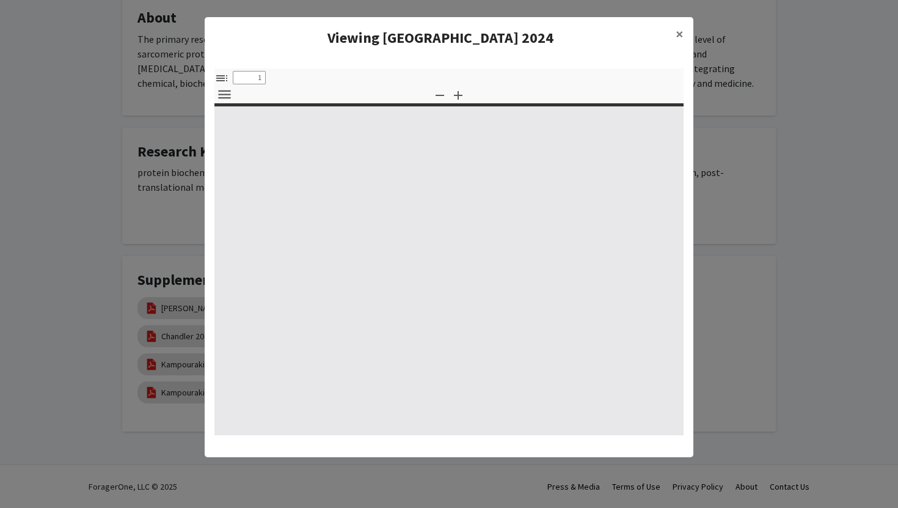
type input "0"
select select "custom"
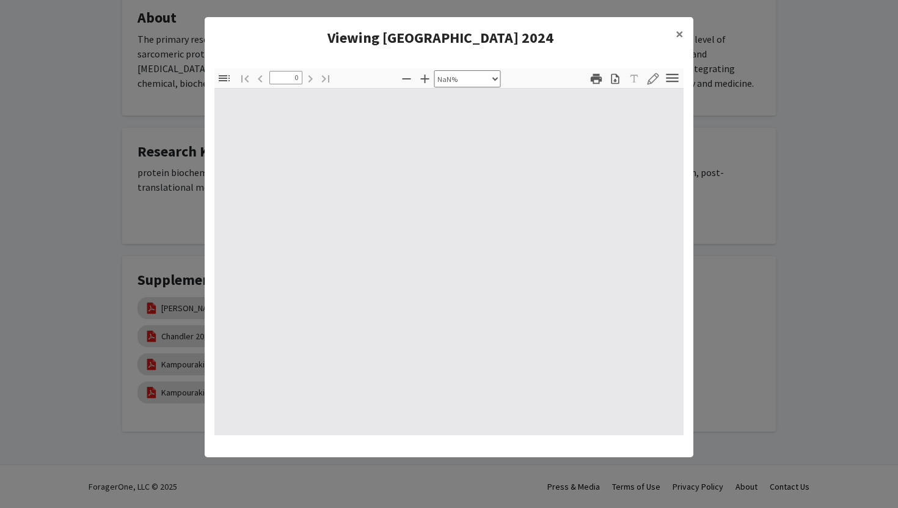
type input "1"
select select "auto"
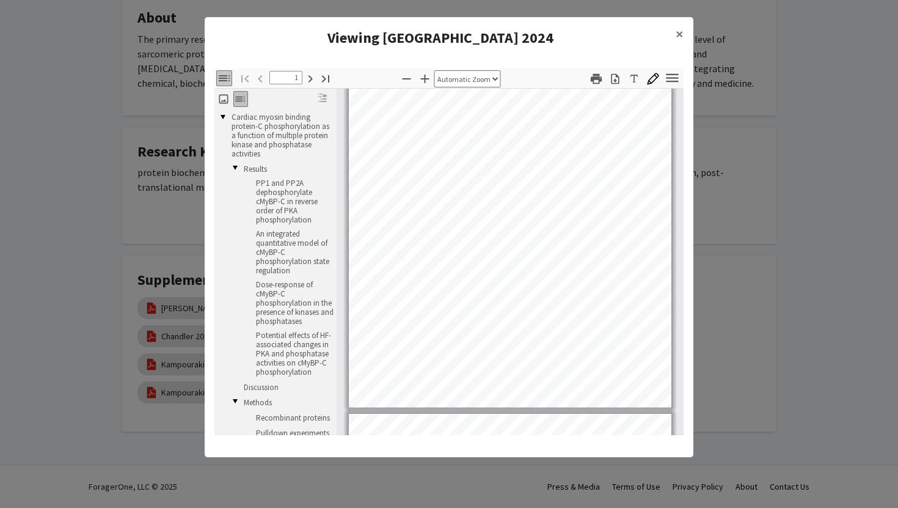
click at [432, 87] on div "Toggle Sidebar Find Go to First Page Previous 1 of 15 Next Go to Last Page Zoom…" at bounding box center [448, 251] width 469 height 366
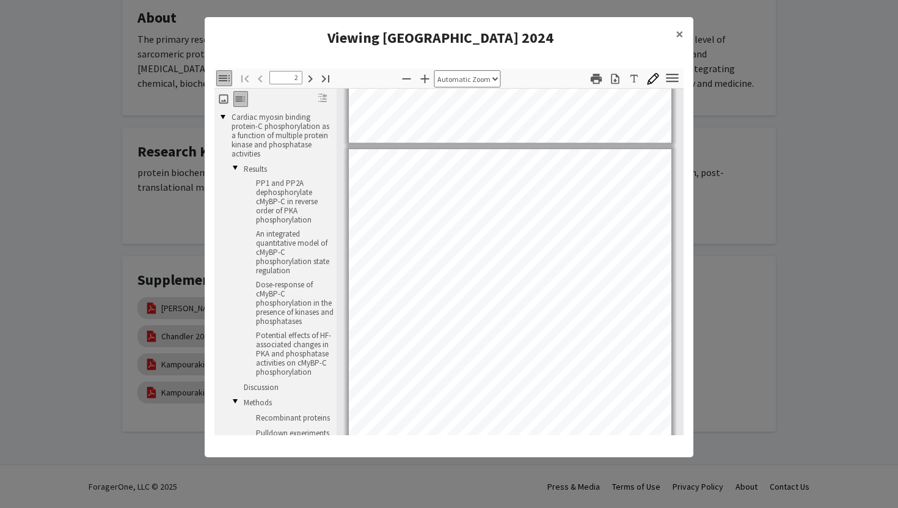
click at [527, 27] on ng-component "Viewing Kampourakis 2024 × Thumbnails Document Outline Attachments Layers Curre…" at bounding box center [449, 231] width 489 height 428
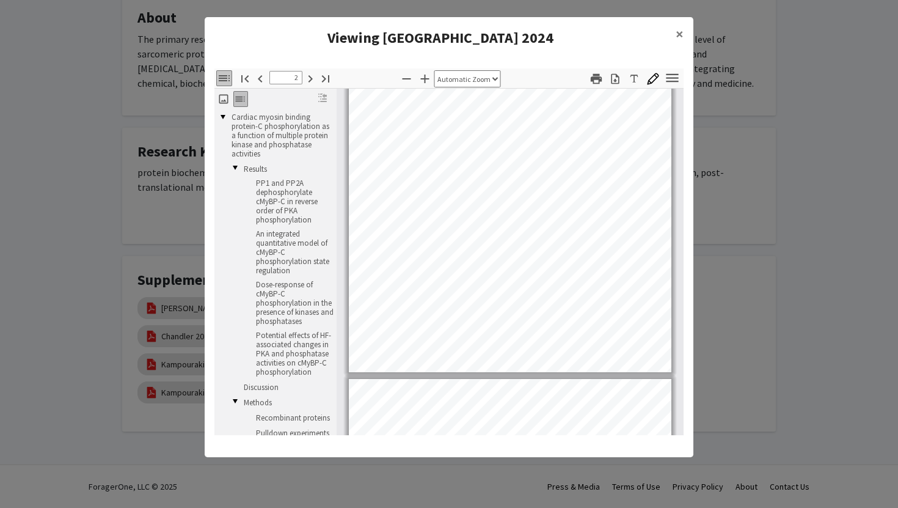
click at [516, 24] on ng-component "Viewing Kampourakis 2024 × Thumbnails Document Outline Attachments Layers Curre…" at bounding box center [449, 231] width 489 height 428
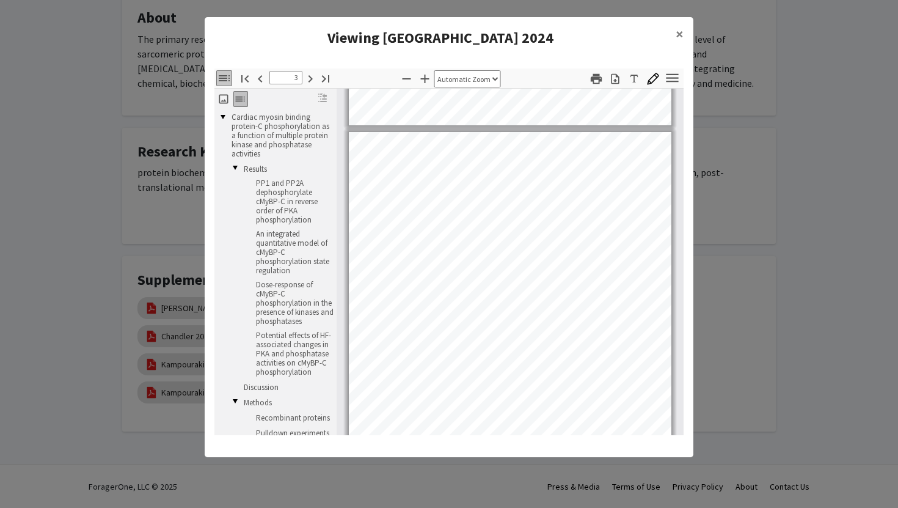
click at [520, 35] on ng-component "Viewing Kampourakis 2024 × Thumbnails Document Outline Attachments Layers Curre…" at bounding box center [449, 231] width 489 height 428
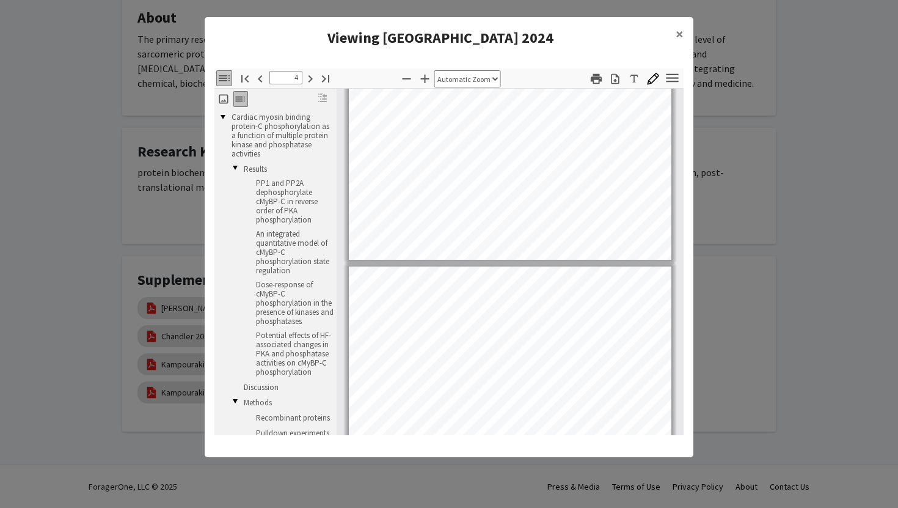
type input "5"
click at [479, 4] on modal-container "Viewing Kampourakis 2024 × Thumbnails Document Outline Attachments Layers Curre…" at bounding box center [449, 254] width 898 height 508
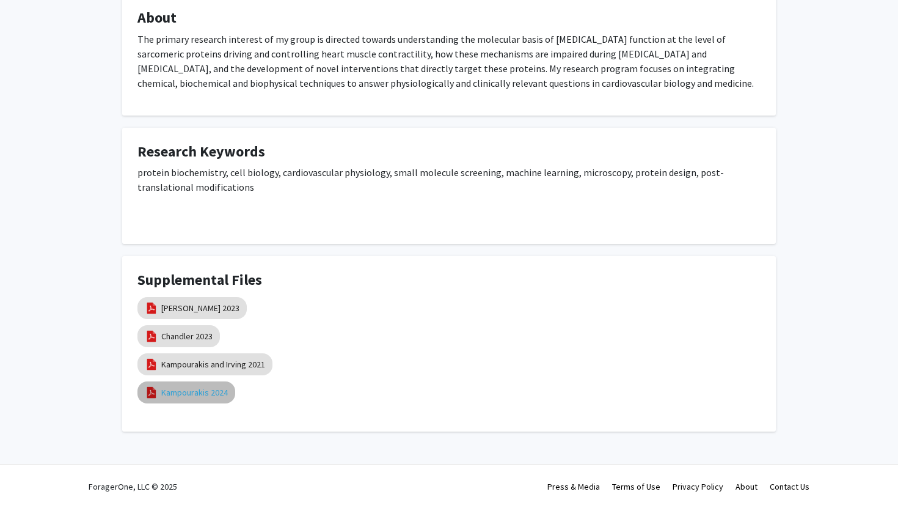
click at [186, 389] on link "Kampourakis 2024" at bounding box center [194, 392] width 67 height 13
select select "custom"
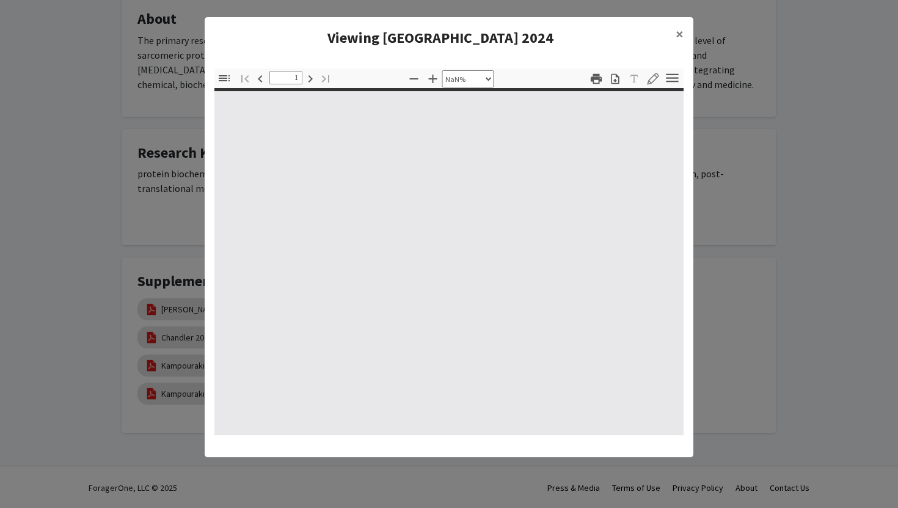
type input "0"
select select "custom"
type input "1"
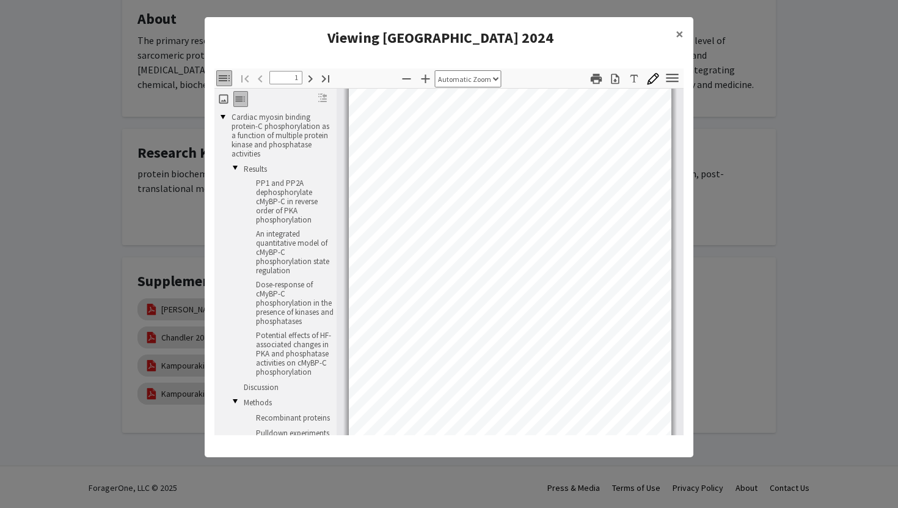
click at [344, 264] on div "Page 1" at bounding box center [510, 259] width 334 height 439
click at [285, 179] on div "Thumbnails Document Outline Attachments Layers Current Outline Item Cardiac myo…" at bounding box center [448, 251] width 469 height 366
click at [428, 76] on icon "button" at bounding box center [425, 78] width 15 height 15
select select "custom"
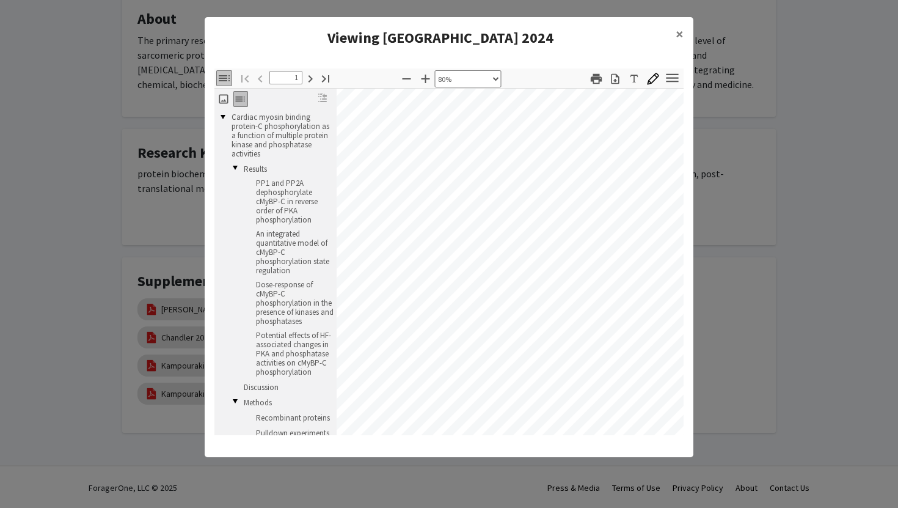
scroll to position [173, 21]
click at [668, 77] on icon "button" at bounding box center [672, 77] width 12 height 9
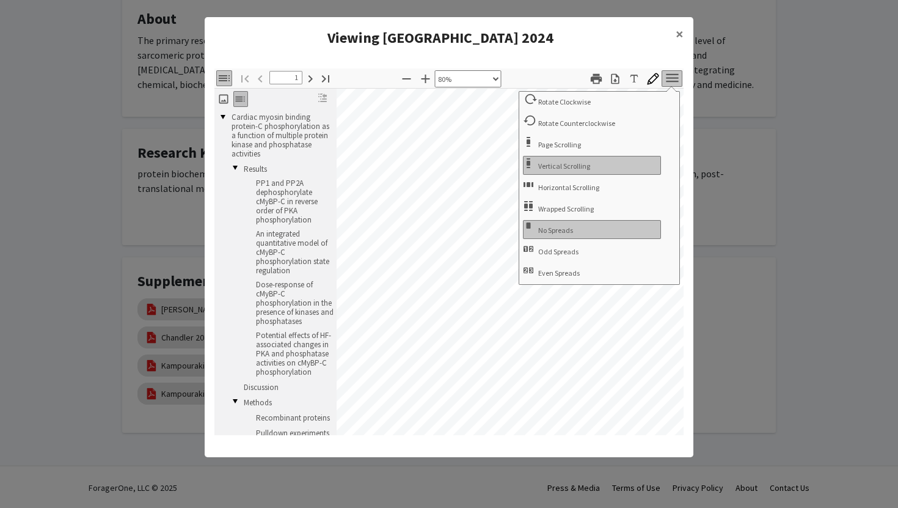
drag, startPoint x: 666, startPoint y: 79, endPoint x: 654, endPoint y: 78, distance: 12.3
click at [665, 78] on icon "button" at bounding box center [672, 78] width 16 height 16
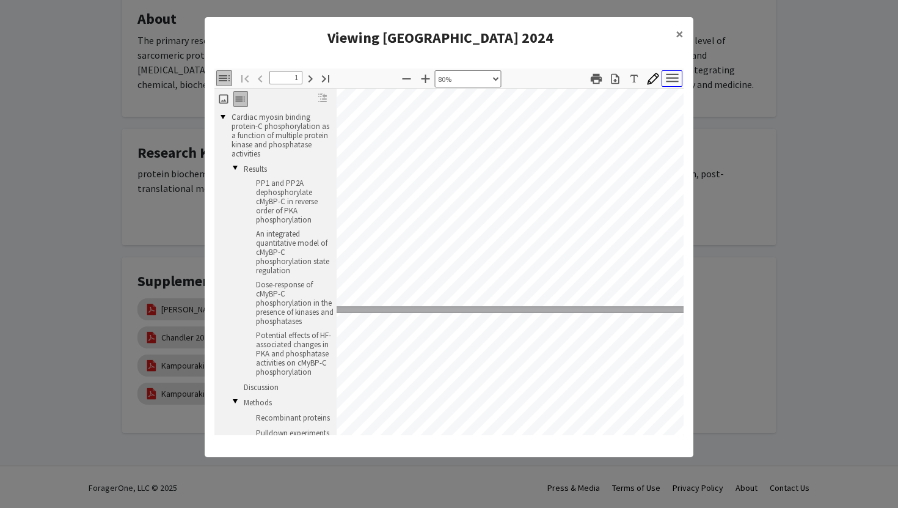
type input "2"
select select "custom"
type input "3"
select select "custom"
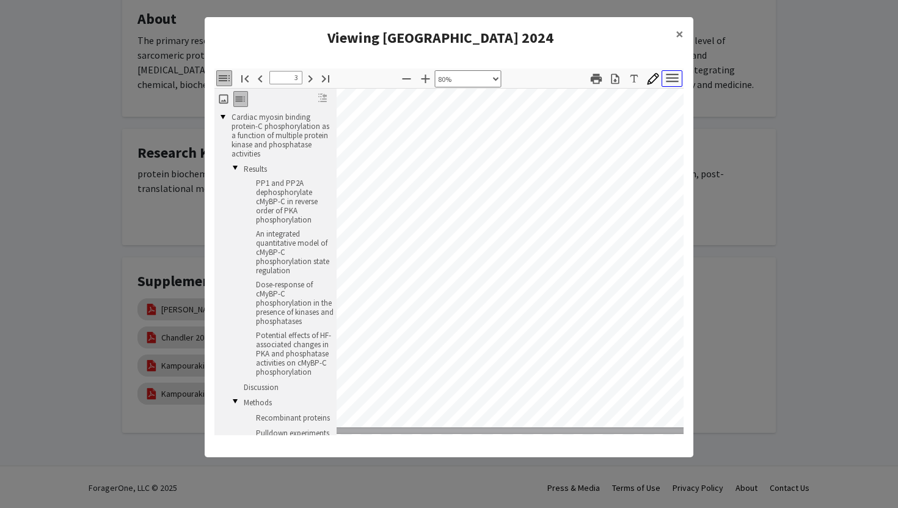
scroll to position [1234, 21]
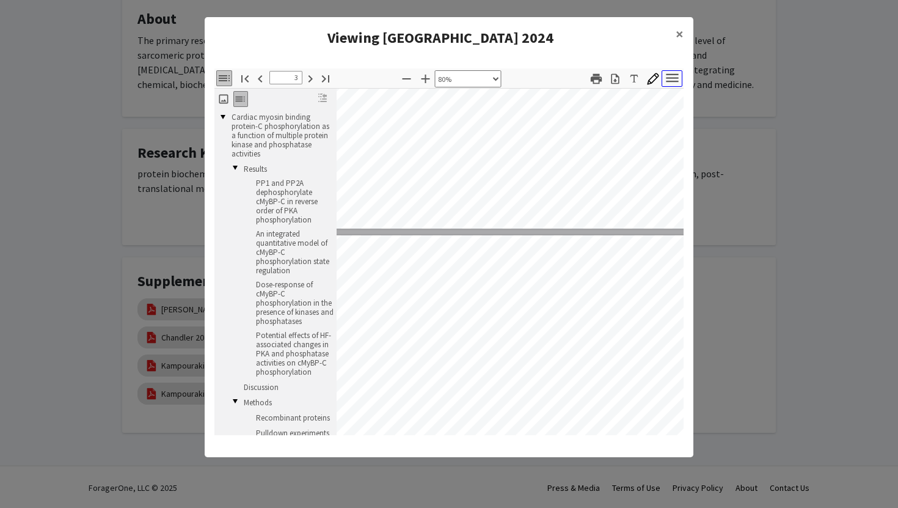
type input "4"
select select "custom"
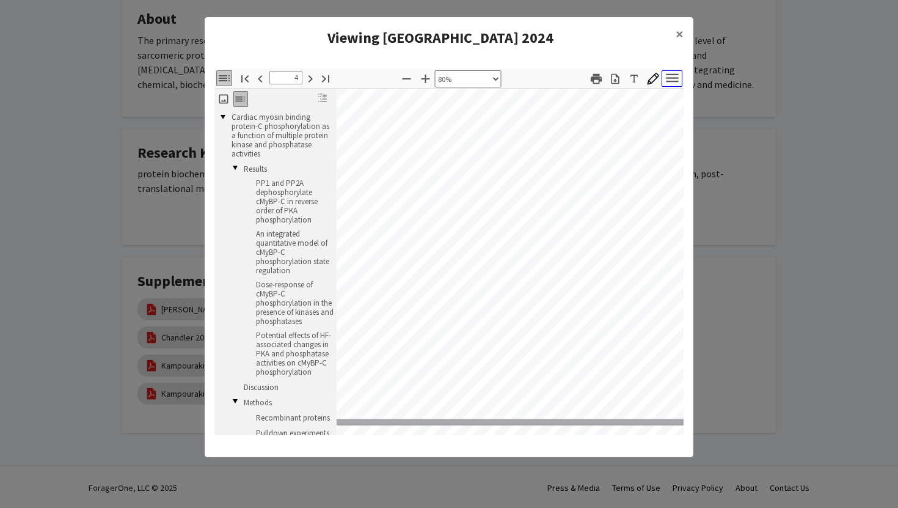
type input "5"
select select "custom"
type input "6"
select select "custom"
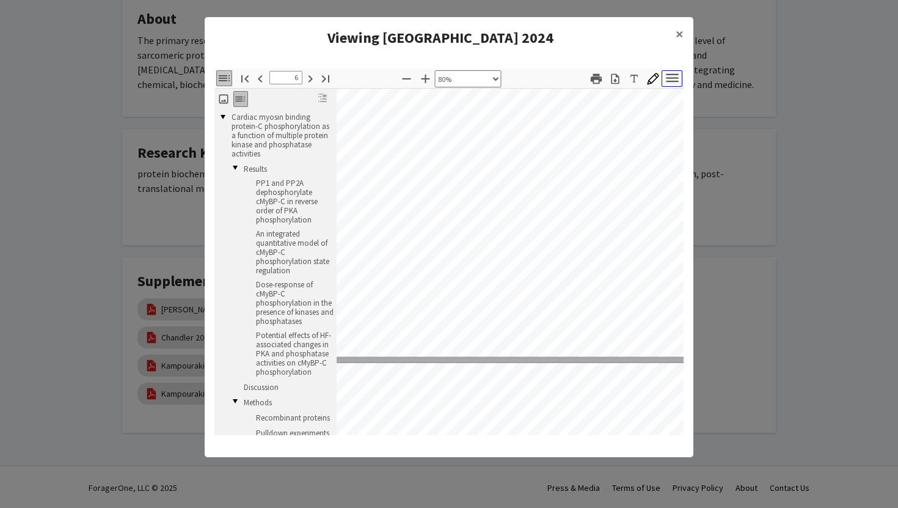
scroll to position [2865, 26]
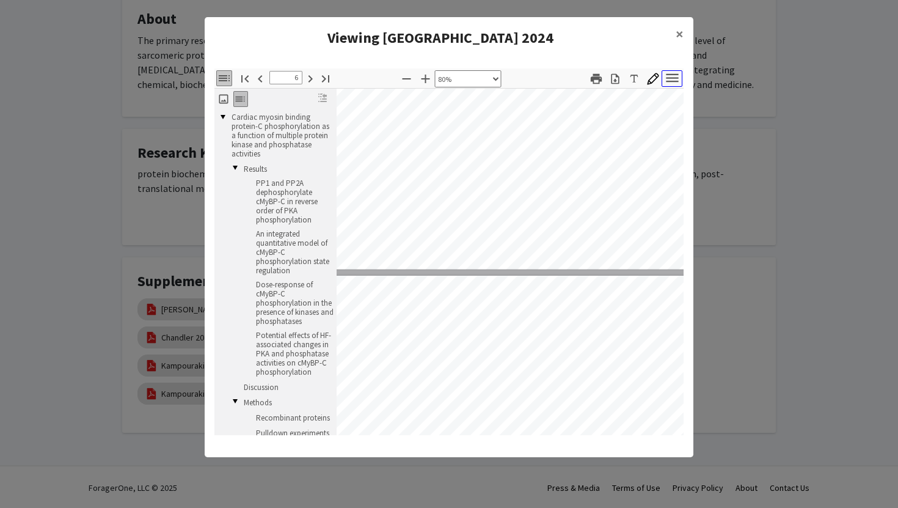
type input "7"
select select "custom"
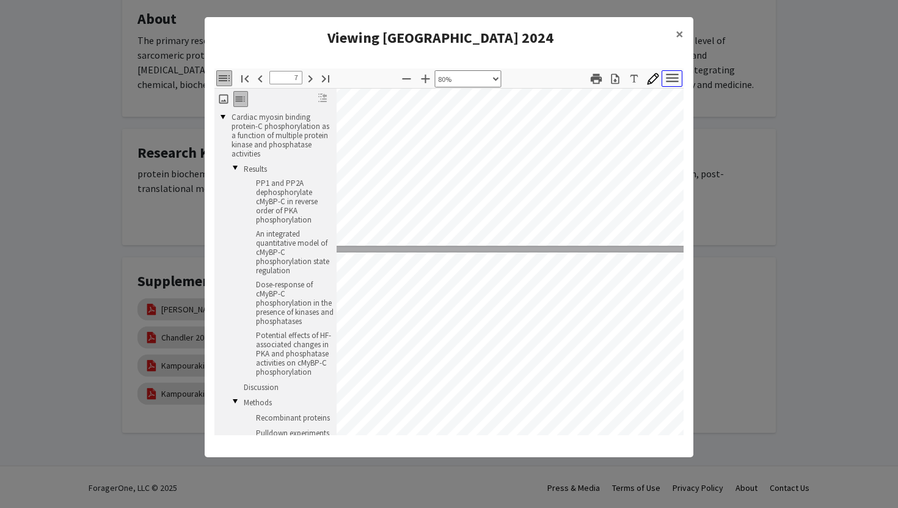
type input "8"
select select "custom"
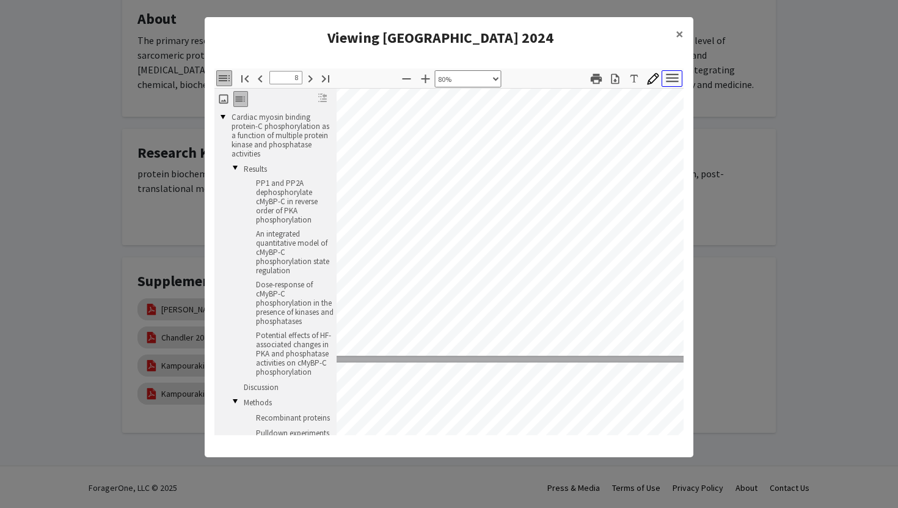
type input "9"
select select "custom"
type input "10"
select select "custom"
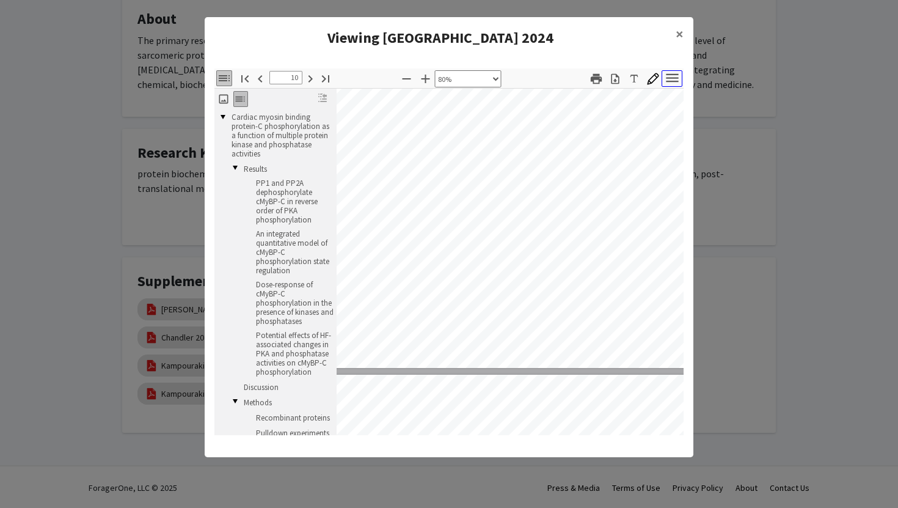
type input "11"
select select "custom"
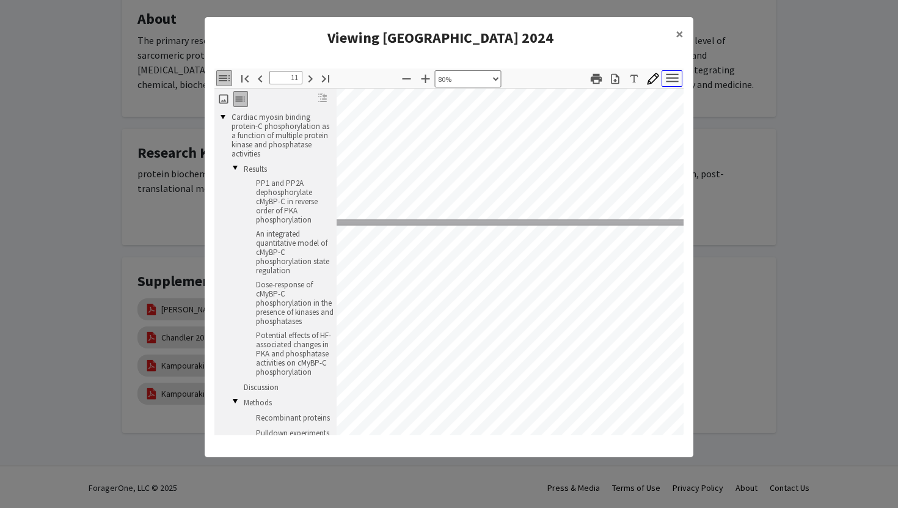
type input "12"
select select "custom"
type input "13"
select select "custom"
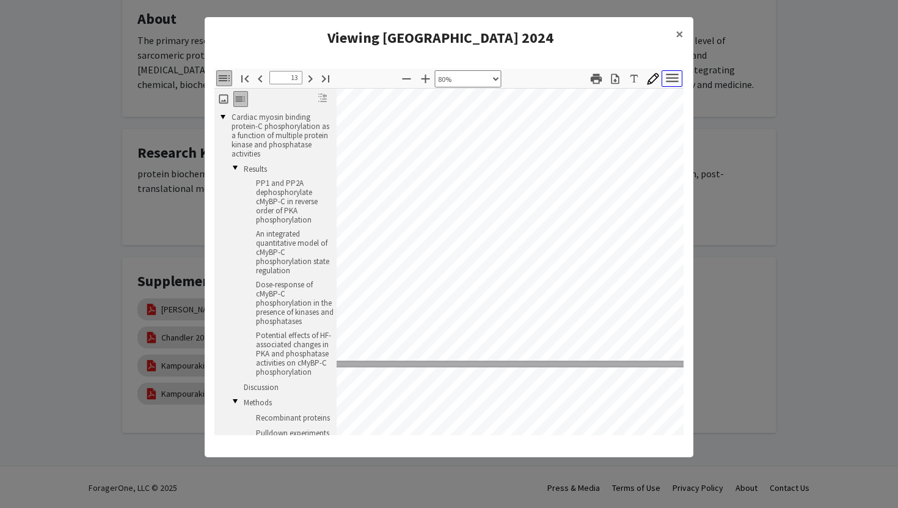
type input "14"
select select "custom"
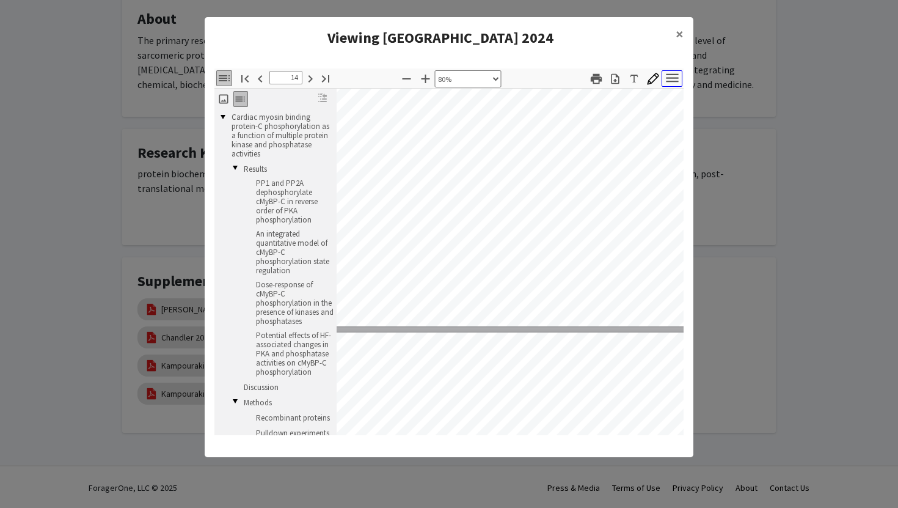
type input "15"
select select "custom"
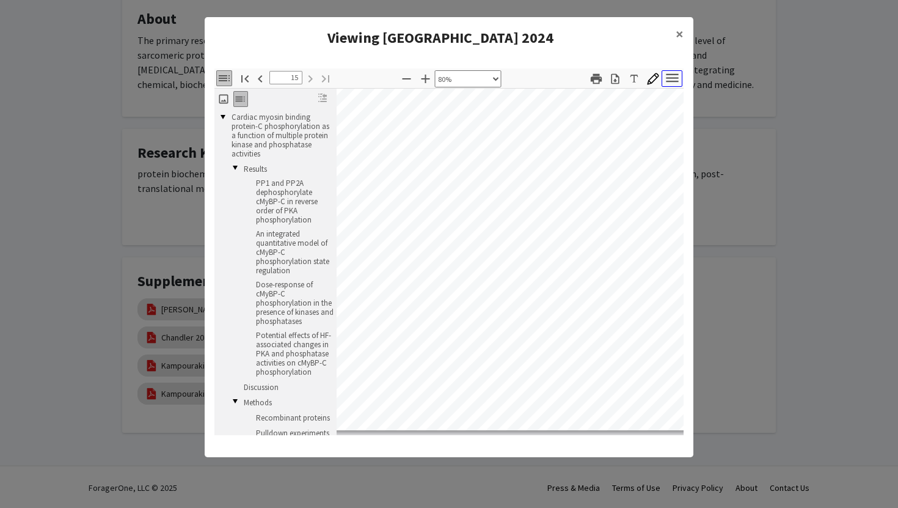
scroll to position [7489, 26]
click at [615, 78] on icon "button" at bounding box center [615, 78] width 8 height 10
drag, startPoint x: 675, startPoint y: 29, endPoint x: 547, endPoint y: 76, distance: 136.6
click at [674, 29] on button "×" at bounding box center [679, 34] width 27 height 34
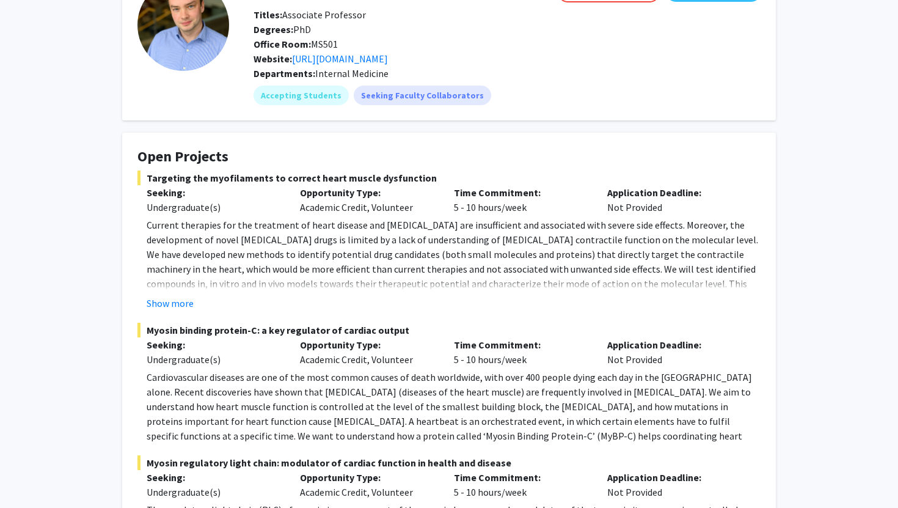
scroll to position [0, 0]
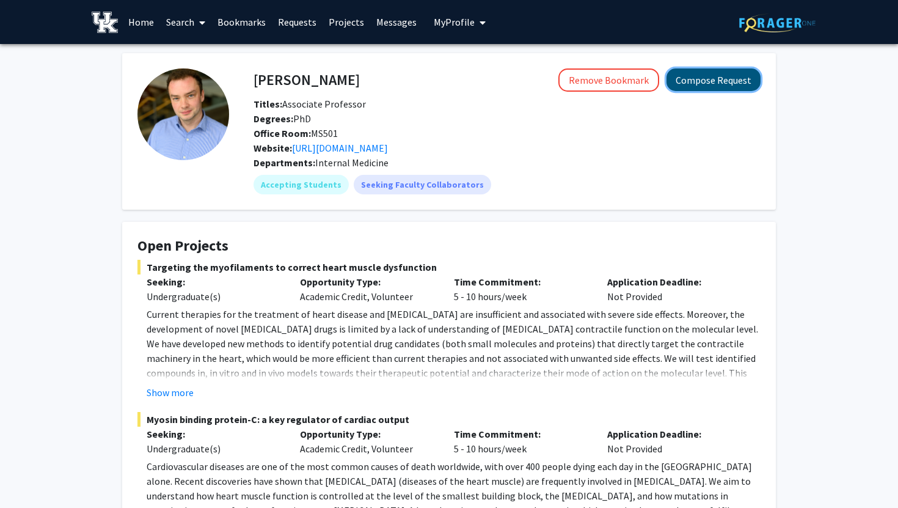
click at [695, 77] on button "Compose Request" at bounding box center [713, 79] width 94 height 23
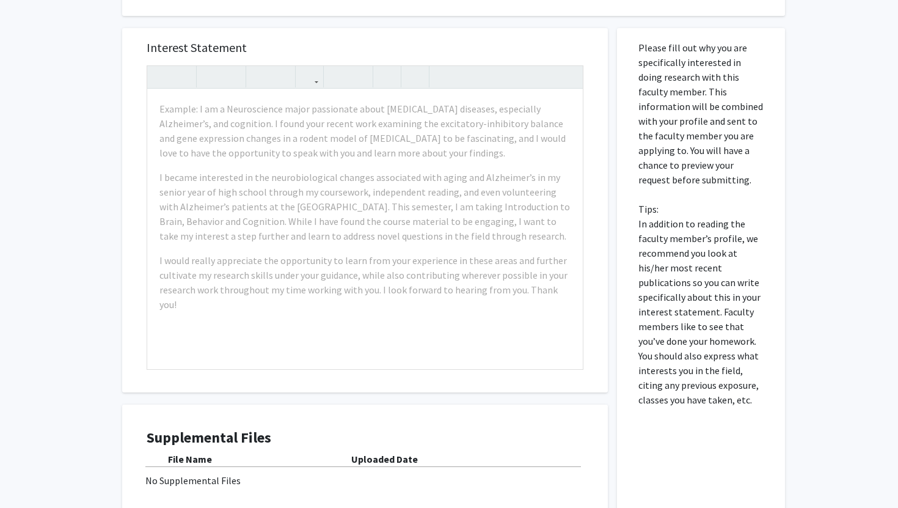
scroll to position [424, 0]
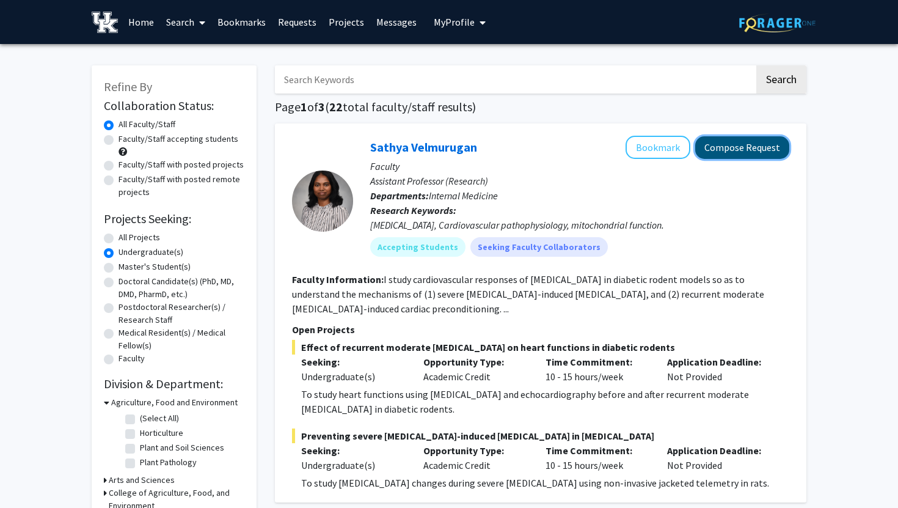
click at [776, 155] on button "Compose Request" at bounding box center [742, 147] width 94 height 23
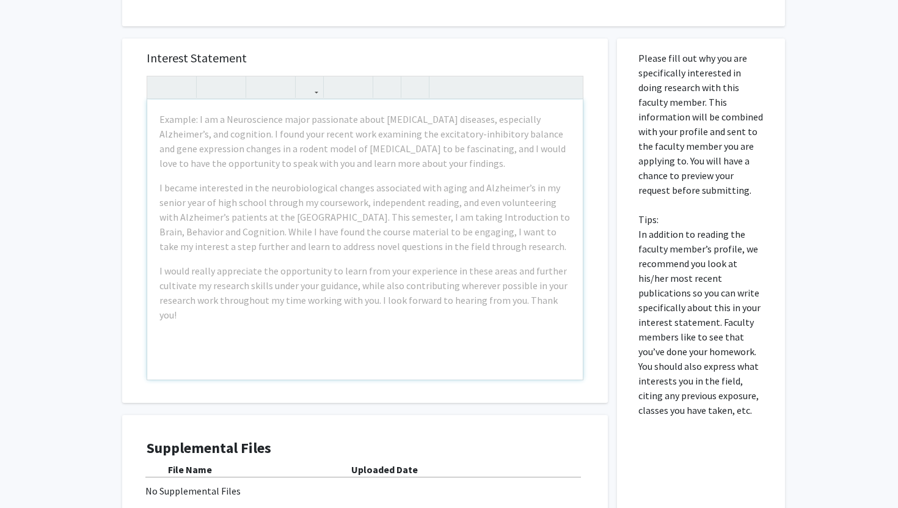
scroll to position [418, 0]
